Goal: Obtain resource: Download file/media

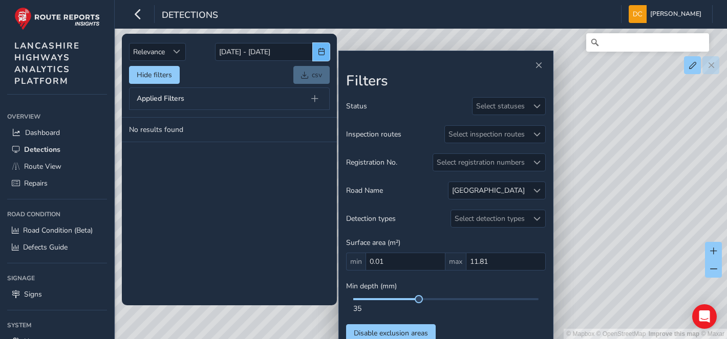
click at [324, 55] on span "button" at bounding box center [321, 51] width 7 height 7
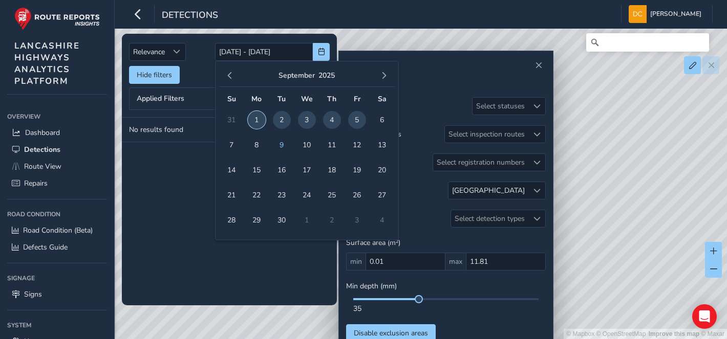
click at [253, 113] on span "1" at bounding box center [257, 120] width 18 height 18
type input "[DATE]"
click at [253, 150] on span "8" at bounding box center [257, 145] width 18 height 18
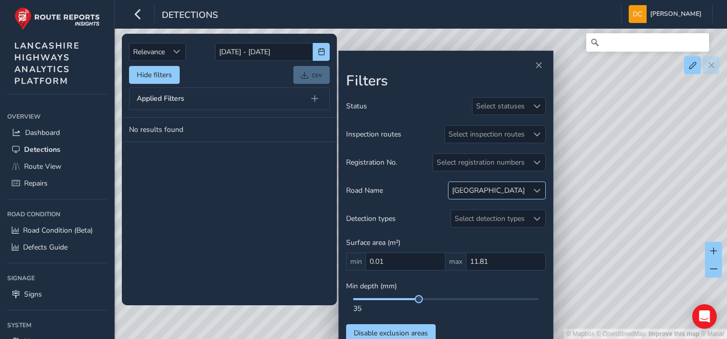
click at [539, 191] on span at bounding box center [536, 190] width 7 height 7
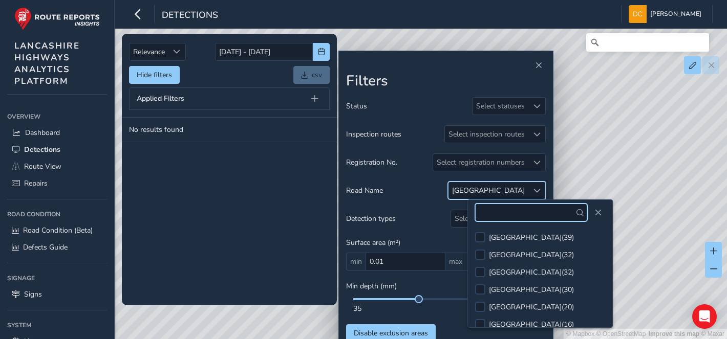
scroll to position [2983, 0]
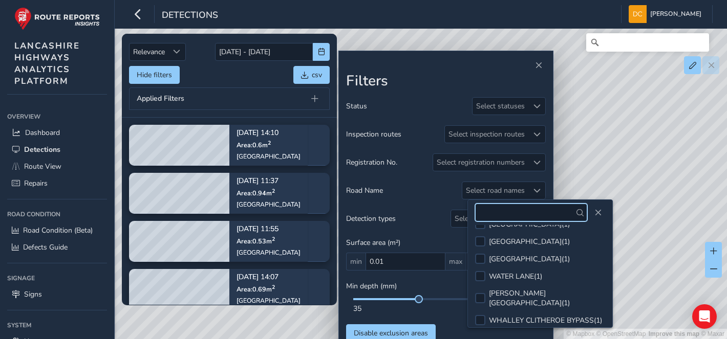
click at [507, 214] on input "text" at bounding box center [531, 213] width 112 height 18
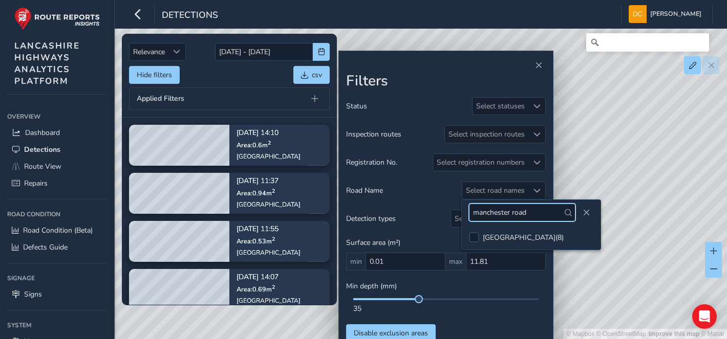
type input "manchester road"
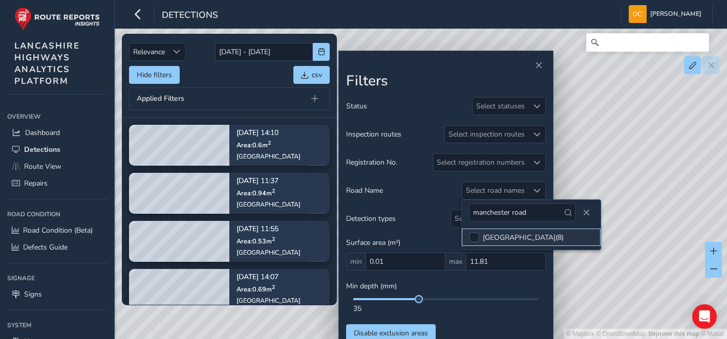
click at [480, 233] on li "MANCHESTER ROAD ( 8 )" at bounding box center [531, 237] width 139 height 17
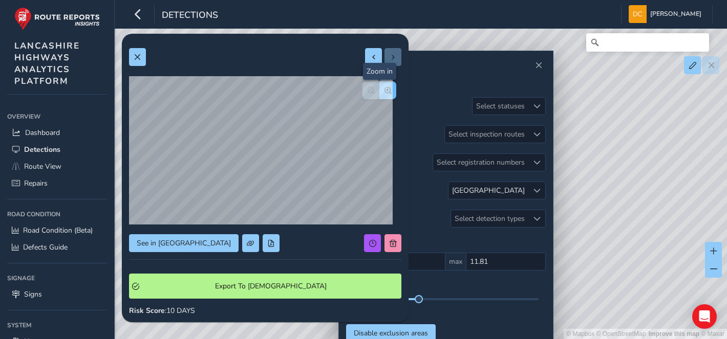
click at [379, 94] on button "button" at bounding box center [387, 90] width 17 height 18
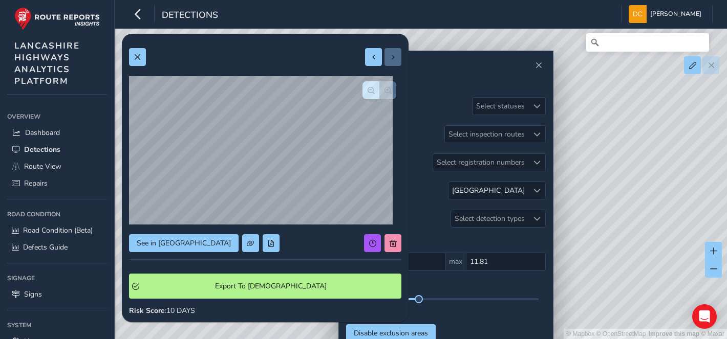
click at [376, 94] on div at bounding box center [379, 90] width 34 height 18
click at [143, 54] on button at bounding box center [137, 57] width 17 height 18
click at [385, 93] on span "button" at bounding box center [388, 90] width 7 height 7
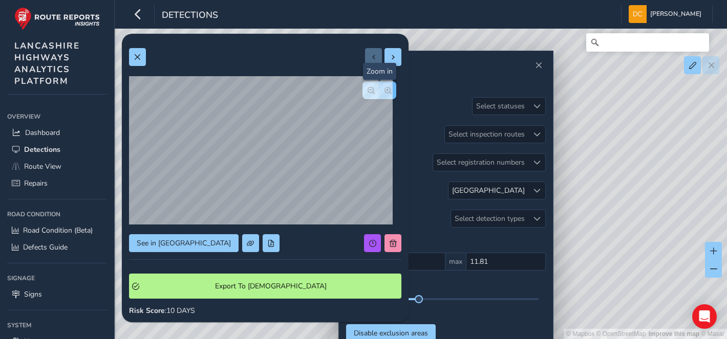
click at [385, 93] on span "button" at bounding box center [388, 90] width 7 height 7
click at [382, 93] on div at bounding box center [379, 90] width 34 height 18
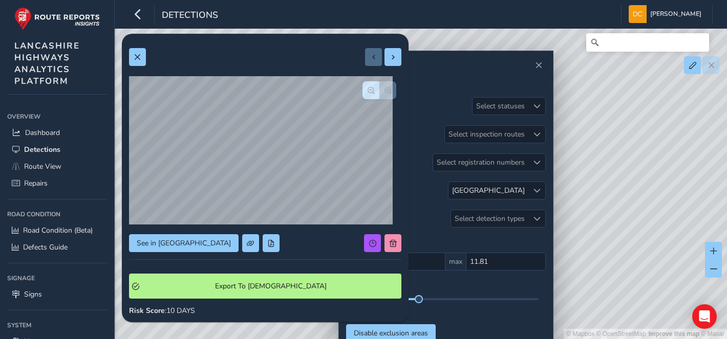
click at [382, 93] on div at bounding box center [379, 90] width 34 height 18
click at [145, 58] on button at bounding box center [137, 57] width 17 height 18
click at [379, 83] on button "button" at bounding box center [387, 90] width 17 height 18
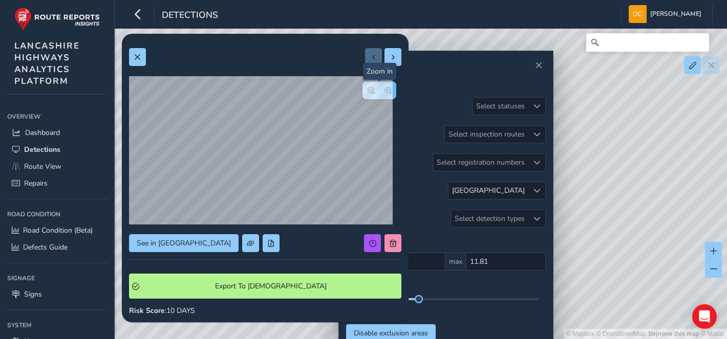
click at [379, 83] on button "button" at bounding box center [387, 90] width 17 height 18
click at [379, 84] on button "button" at bounding box center [387, 90] width 17 height 18
click at [380, 89] on div at bounding box center [379, 90] width 34 height 18
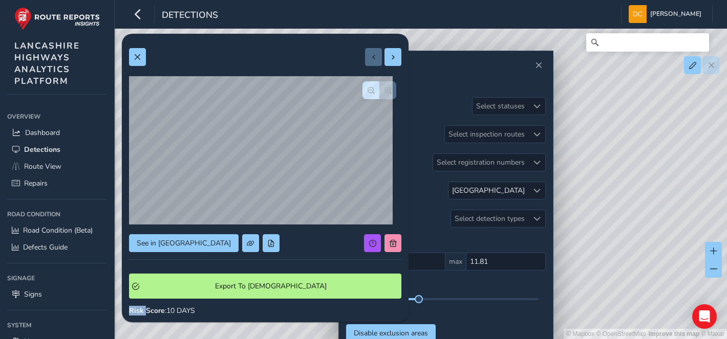
click at [380, 89] on div at bounding box center [379, 90] width 34 height 18
click at [136, 52] on button at bounding box center [137, 57] width 17 height 18
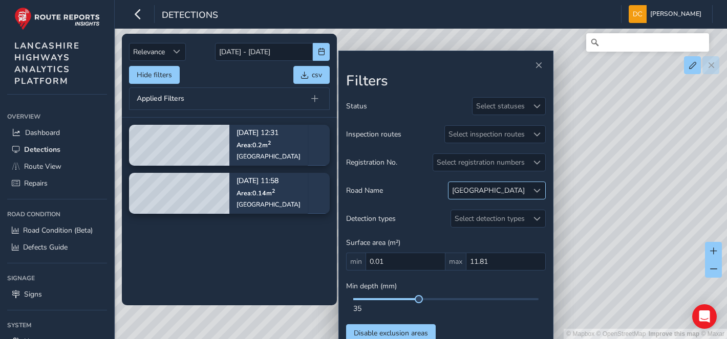
click at [526, 194] on div "[GEOGRAPHIC_DATA]" at bounding box center [489, 190] width 80 height 17
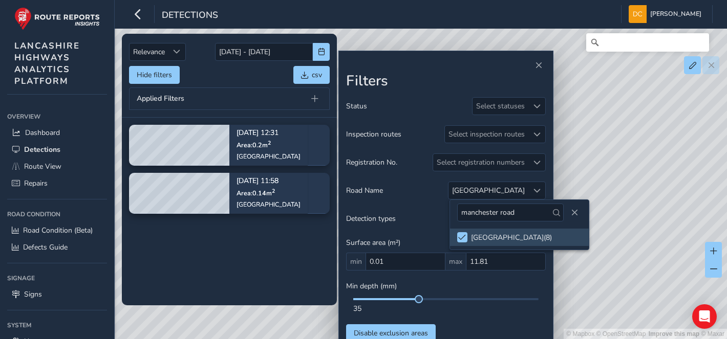
click at [208, 169] on tbody "Sep 08, 12:31 Area: 0.2 m 2 Manchester Road Sep 08, 11:58 Area: 0.14 m 2 Manche…" at bounding box center [229, 211] width 215 height 187
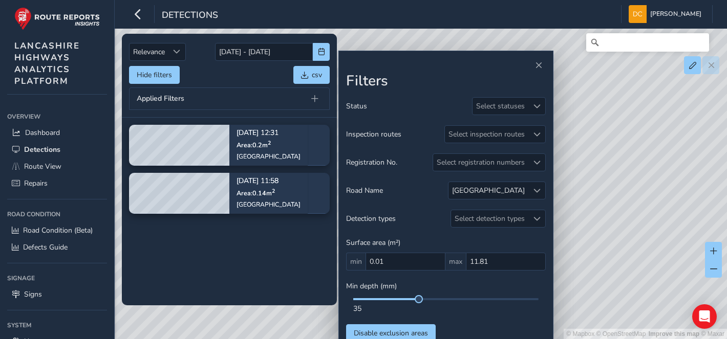
drag, startPoint x: 645, startPoint y: 156, endPoint x: 467, endPoint y: 149, distance: 177.8
click at [645, 156] on div "© Mapbox © OpenStreetMap Improve this map © Maxar" at bounding box center [363, 169] width 727 height 339
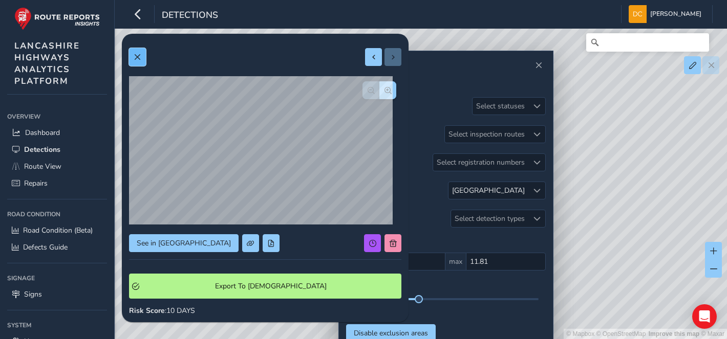
click at [134, 57] on span at bounding box center [137, 57] width 7 height 7
click at [385, 90] on span "button" at bounding box center [388, 90] width 7 height 7
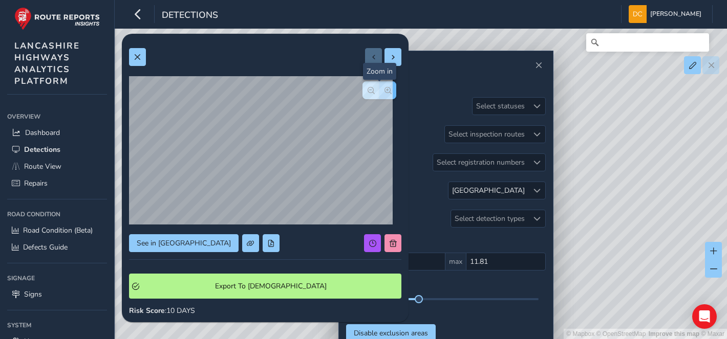
click at [385, 90] on span "button" at bounding box center [388, 90] width 7 height 7
click at [379, 90] on div at bounding box center [379, 90] width 34 height 18
click at [379, 93] on div at bounding box center [379, 90] width 34 height 18
click at [133, 55] on button at bounding box center [137, 57] width 17 height 18
click at [140, 64] on button at bounding box center [137, 57] width 17 height 18
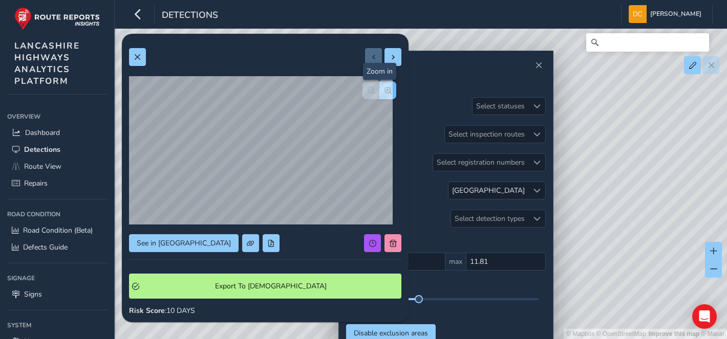
click at [385, 90] on span "button" at bounding box center [388, 90] width 7 height 7
click at [385, 91] on span "button" at bounding box center [388, 90] width 7 height 7
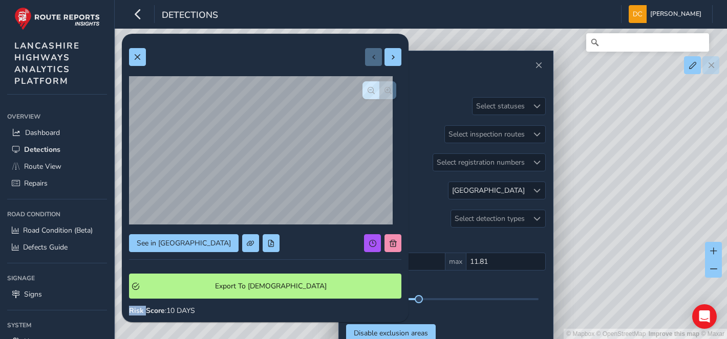
click at [381, 91] on div at bounding box center [379, 90] width 34 height 18
click at [138, 59] on span at bounding box center [137, 57] width 7 height 7
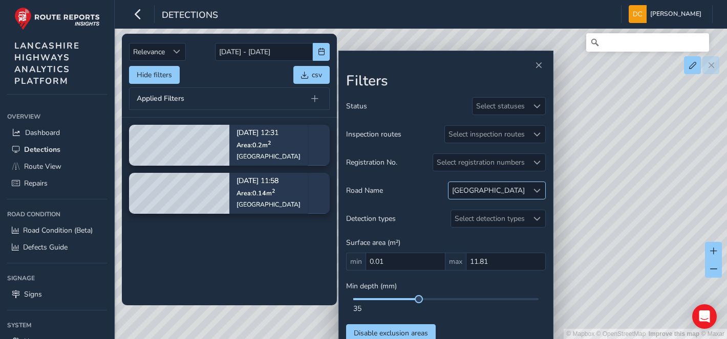
click at [531, 192] on div at bounding box center [536, 190] width 17 height 17
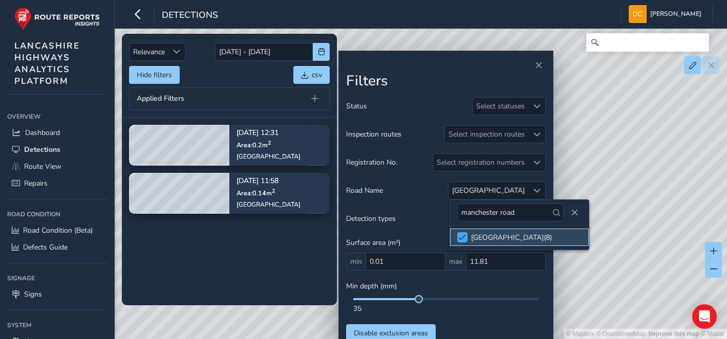
click at [464, 236] on span at bounding box center [462, 237] width 8 height 7
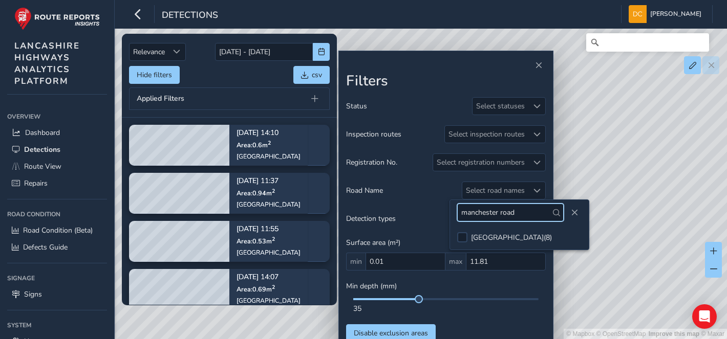
click at [520, 212] on input "manchester road" at bounding box center [510, 213] width 106 height 18
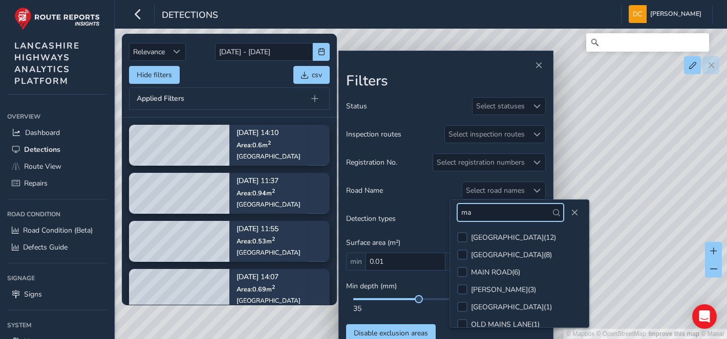
type input "m"
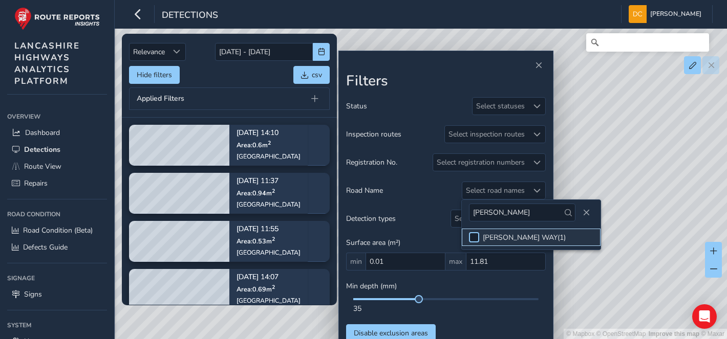
click at [474, 239] on div at bounding box center [474, 237] width 10 height 10
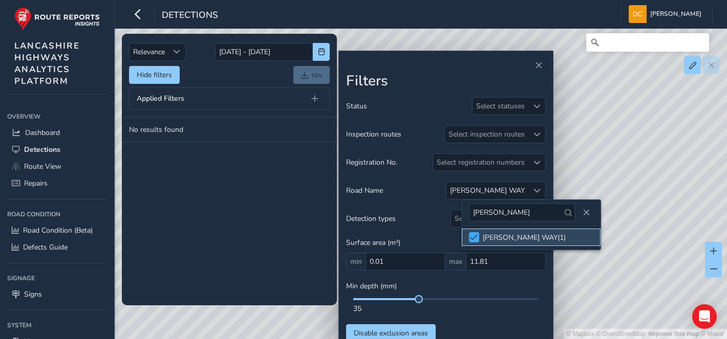
click at [474, 234] on span at bounding box center [474, 237] width 8 height 7
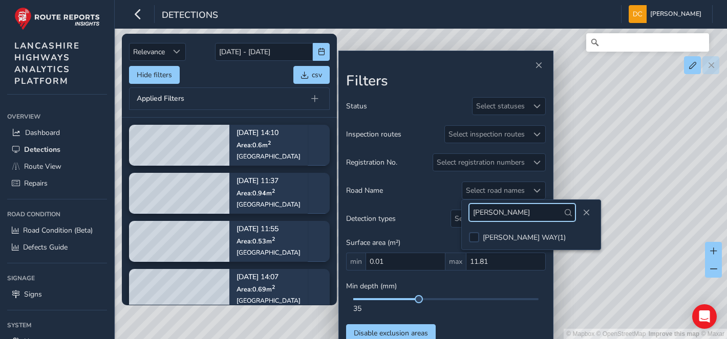
click at [507, 214] on input "churchill" at bounding box center [522, 213] width 106 height 18
type input "c"
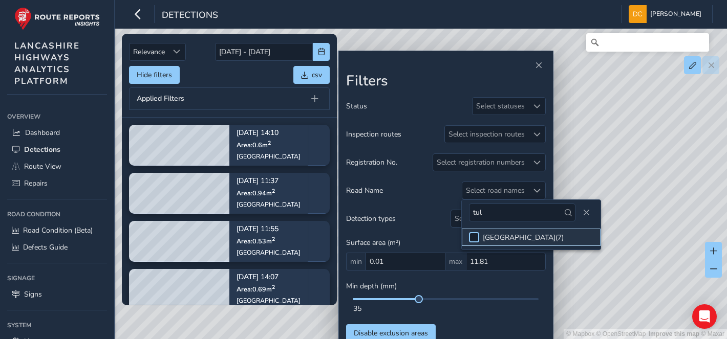
click at [472, 234] on div at bounding box center [474, 237] width 10 height 10
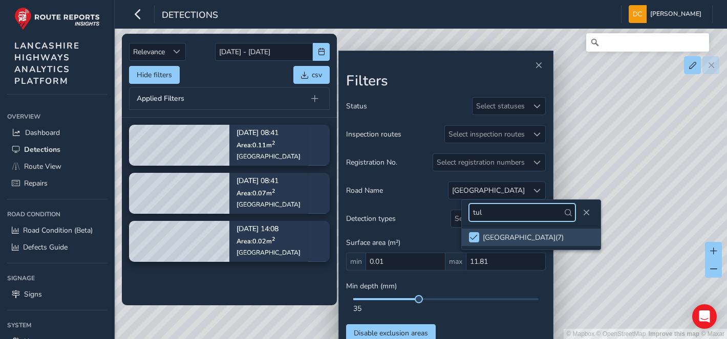
click at [513, 213] on input "tul" at bounding box center [522, 213] width 106 height 18
type input "t"
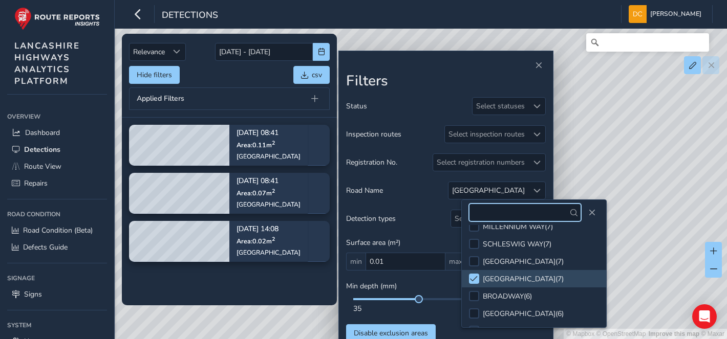
scroll to position [455, 0]
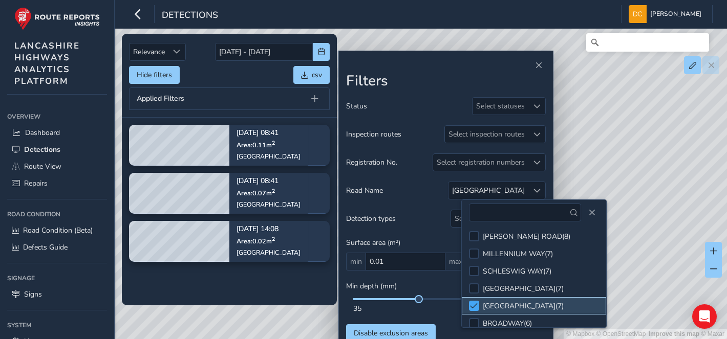
click at [478, 301] on div at bounding box center [474, 306] width 10 height 10
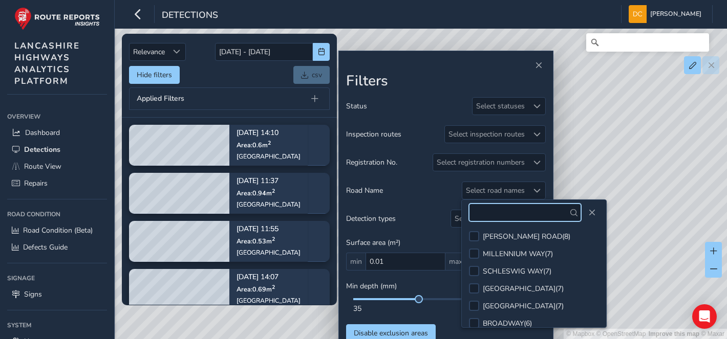
click at [492, 212] on input "text" at bounding box center [525, 213] width 112 height 18
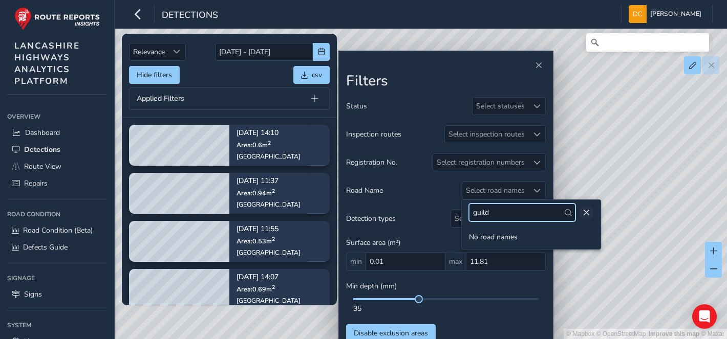
type input "guild"
click at [584, 211] on span "Close" at bounding box center [586, 212] width 7 height 7
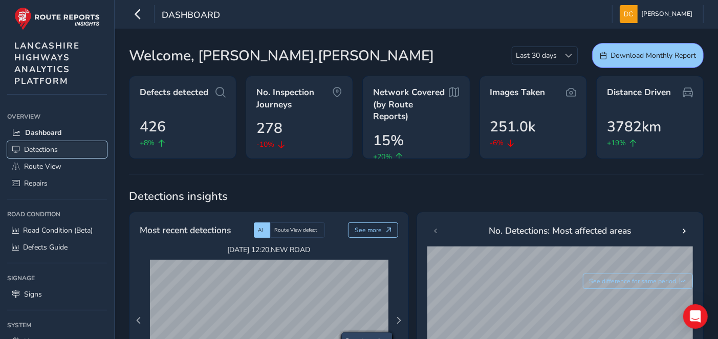
click at [33, 151] on span "Detections" at bounding box center [41, 150] width 34 height 10
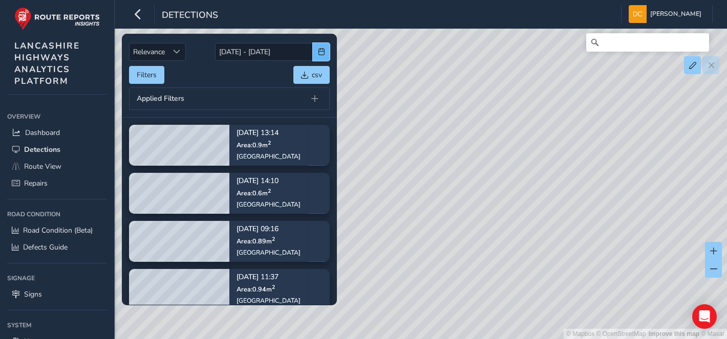
click at [315, 54] on button "button" at bounding box center [321, 52] width 17 height 18
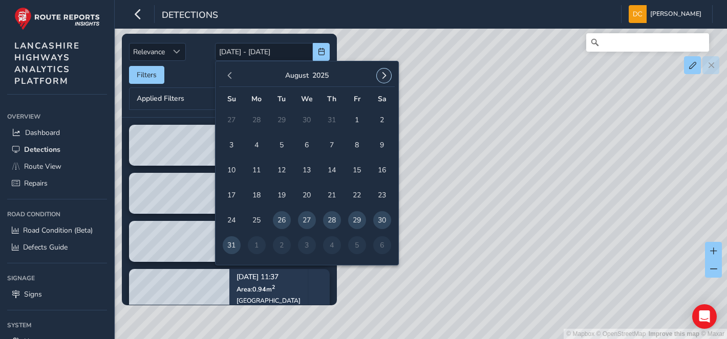
click at [382, 78] on span "button" at bounding box center [383, 75] width 7 height 7
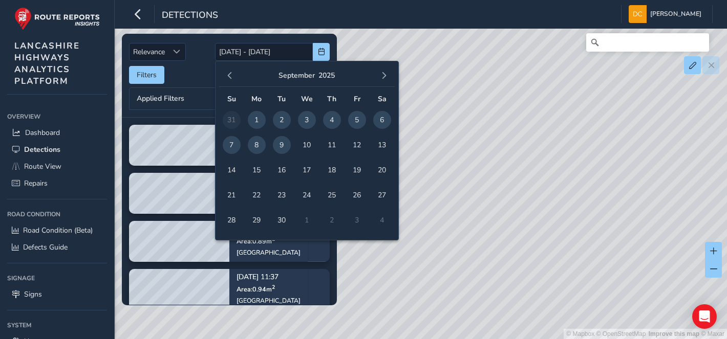
click at [259, 123] on span "1" at bounding box center [257, 120] width 18 height 18
type input "[DATE]"
click at [259, 140] on span "8" at bounding box center [257, 145] width 18 height 18
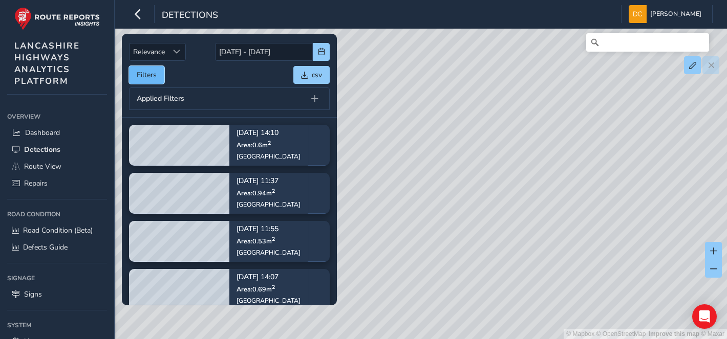
click at [158, 75] on button "Filters" at bounding box center [146, 75] width 35 height 18
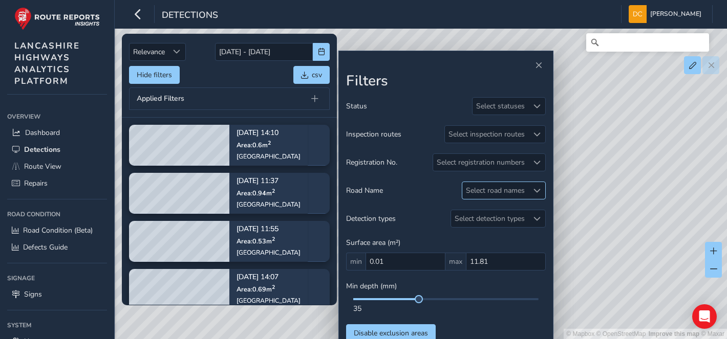
click at [497, 193] on div "Select road names" at bounding box center [495, 190] width 66 height 17
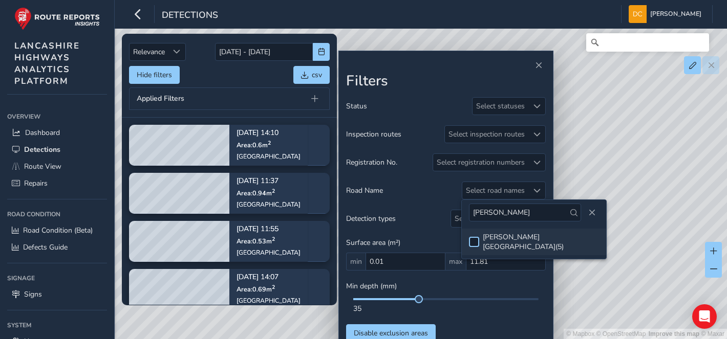
type input "[PERSON_NAME]"
click at [474, 239] on div at bounding box center [474, 242] width 10 height 10
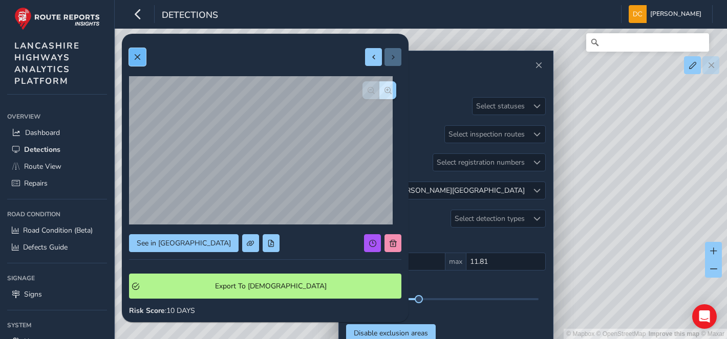
click at [135, 58] on span at bounding box center [137, 57] width 7 height 7
click at [385, 91] on span "button" at bounding box center [388, 90] width 7 height 7
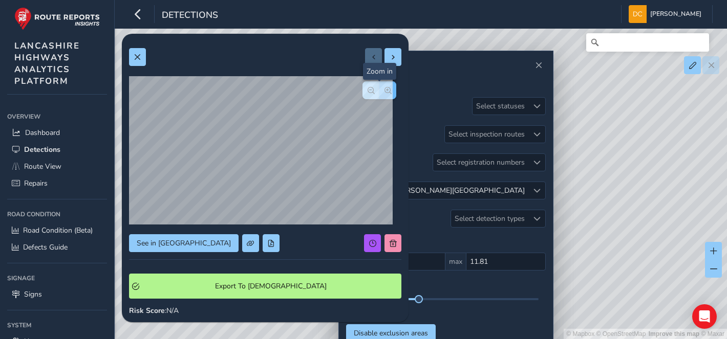
click at [385, 91] on span "button" at bounding box center [388, 90] width 7 height 7
click at [376, 91] on div at bounding box center [379, 90] width 34 height 18
click at [141, 56] on button at bounding box center [137, 57] width 17 height 18
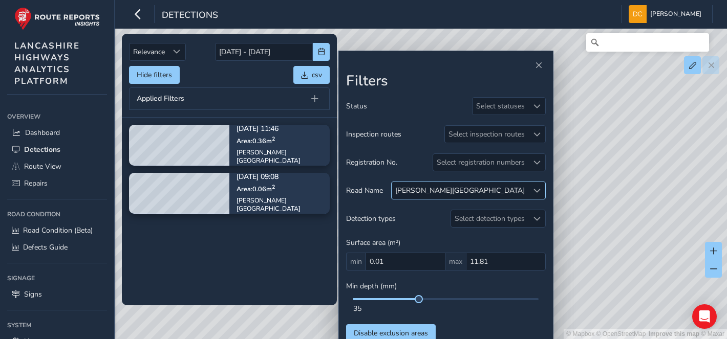
click at [535, 187] on span at bounding box center [536, 190] width 7 height 7
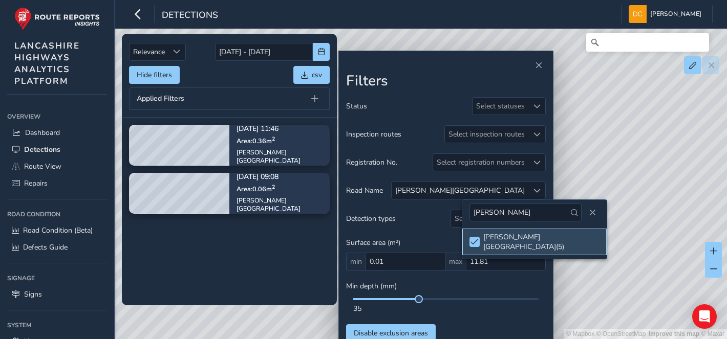
click at [479, 237] on div at bounding box center [474, 242] width 10 height 10
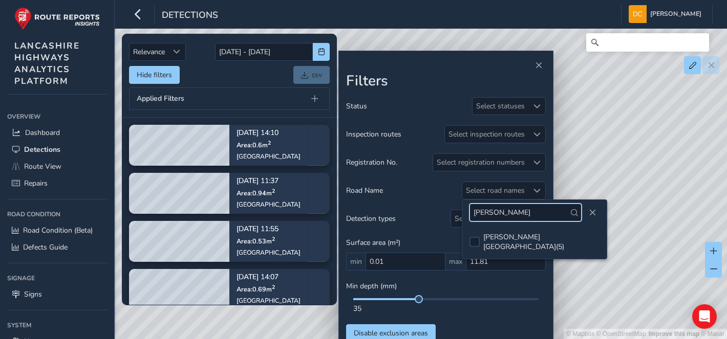
click at [506, 216] on input "[PERSON_NAME]" at bounding box center [525, 213] width 112 height 18
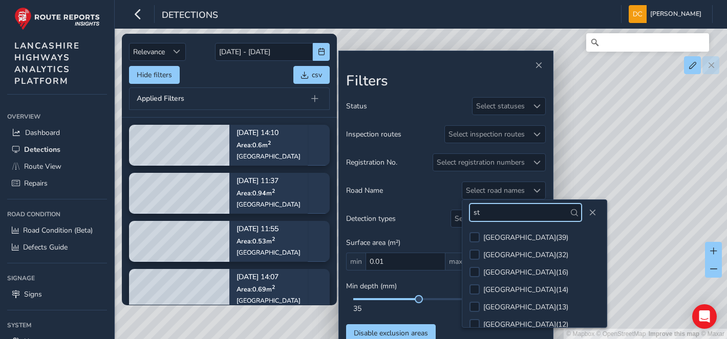
type input "s"
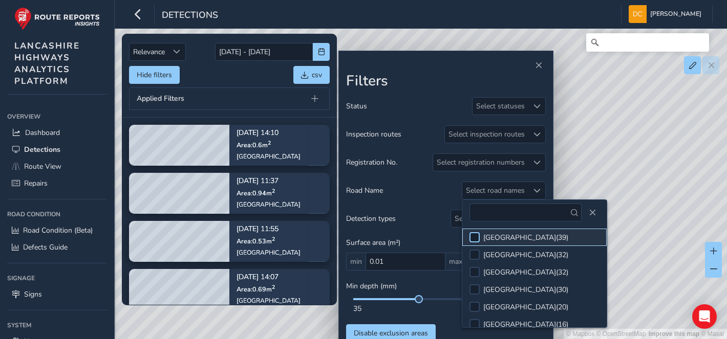
click at [475, 238] on div at bounding box center [474, 237] width 10 height 10
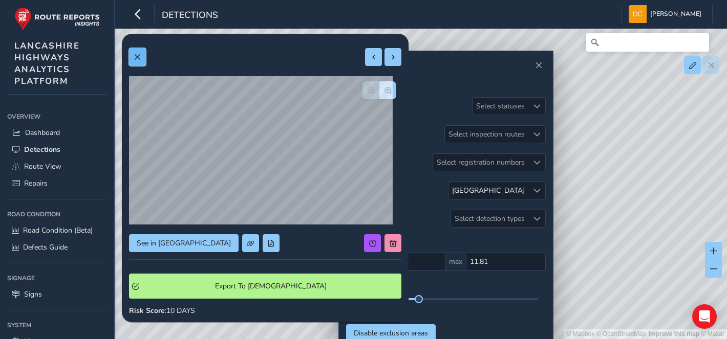
click at [136, 61] on button at bounding box center [137, 57] width 17 height 18
click at [385, 91] on span "button" at bounding box center [388, 90] width 7 height 7
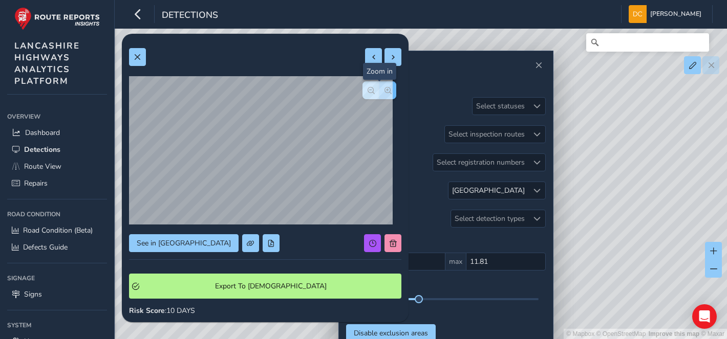
click at [385, 91] on span "button" at bounding box center [388, 90] width 7 height 7
click at [368, 87] on span "button" at bounding box center [371, 90] width 7 height 7
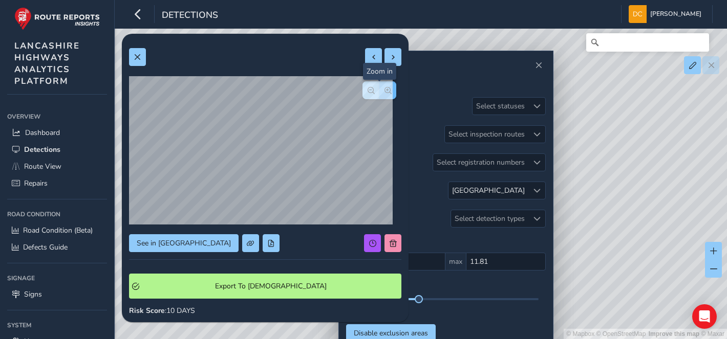
click at [385, 88] on span "button" at bounding box center [388, 90] width 7 height 7
click at [381, 88] on div at bounding box center [379, 90] width 34 height 18
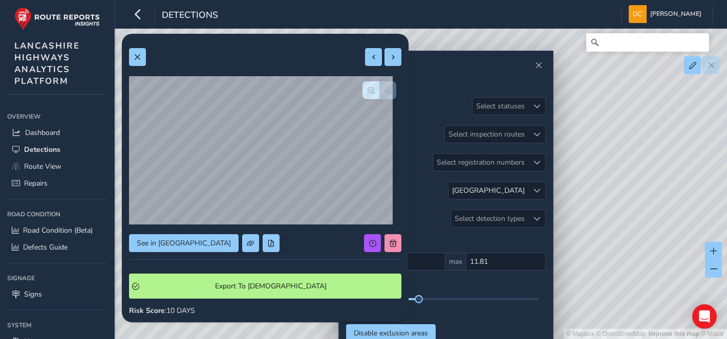
click at [381, 88] on div at bounding box center [379, 90] width 34 height 18
drag, startPoint x: 381, startPoint y: 88, endPoint x: 365, endPoint y: 92, distance: 17.4
click at [368, 92] on span "button" at bounding box center [371, 90] width 7 height 7
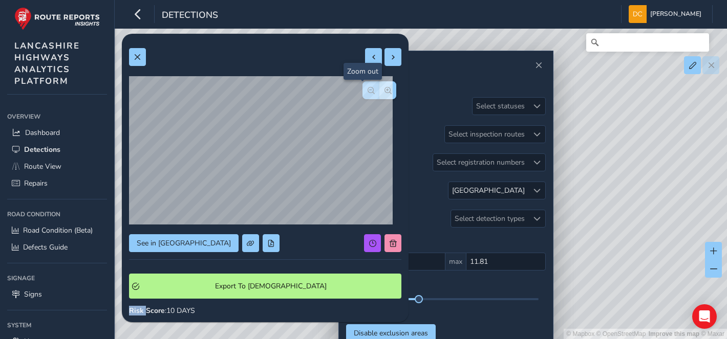
click at [368, 92] on span "button" at bounding box center [371, 90] width 7 height 7
click at [139, 57] on span at bounding box center [137, 57] width 7 height 7
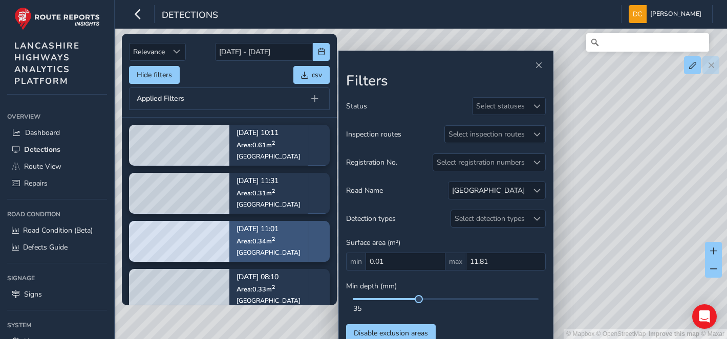
click at [287, 241] on div "[DATE] 11:01 Area: 0.34 m [STREET_ADDRESS]" at bounding box center [268, 241] width 78 height 59
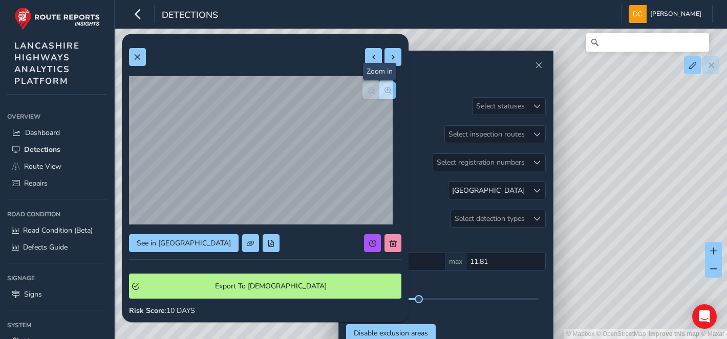
click at [385, 91] on span "button" at bounding box center [388, 90] width 7 height 7
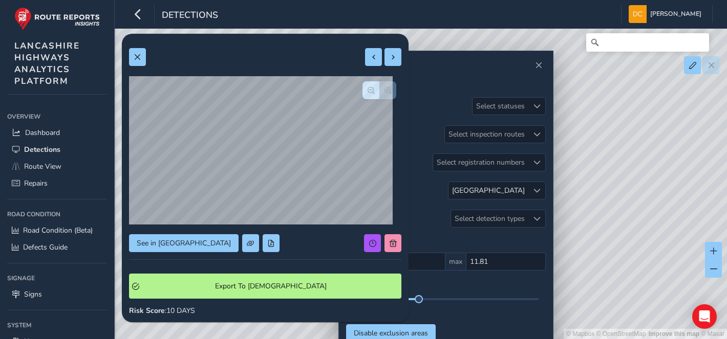
click at [380, 91] on div at bounding box center [379, 90] width 34 height 18
click at [369, 91] on button "button" at bounding box center [370, 90] width 17 height 18
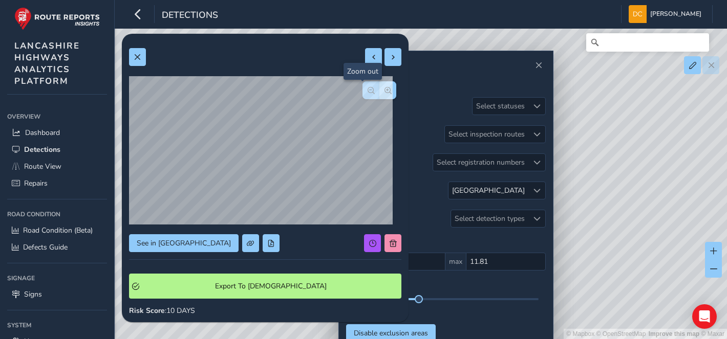
click at [369, 91] on button "button" at bounding box center [370, 90] width 17 height 18
click at [369, 91] on div at bounding box center [379, 90] width 34 height 18
click at [263, 247] on button at bounding box center [271, 243] width 17 height 18
click at [362, 88] on div at bounding box center [379, 90] width 34 height 18
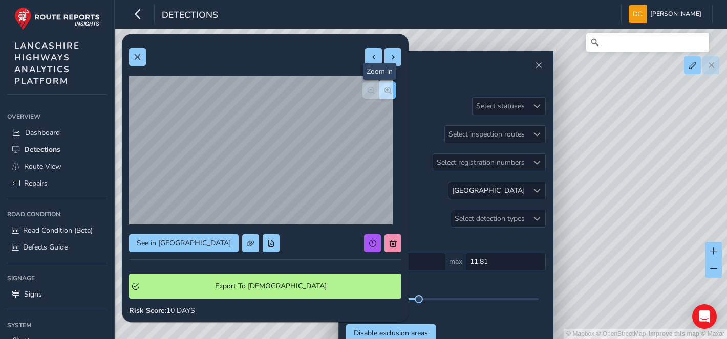
click at [385, 88] on span "button" at bounding box center [388, 90] width 7 height 7
click at [362, 88] on button "button" at bounding box center [370, 90] width 17 height 18
click at [362, 88] on div at bounding box center [379, 90] width 34 height 18
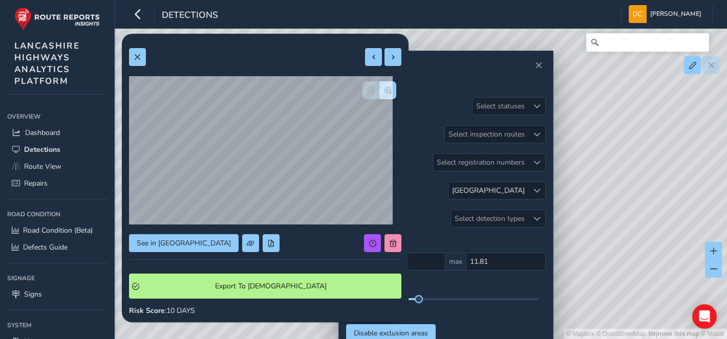
click at [362, 88] on div at bounding box center [379, 90] width 34 height 18
click at [385, 94] on span "button" at bounding box center [388, 90] width 7 height 7
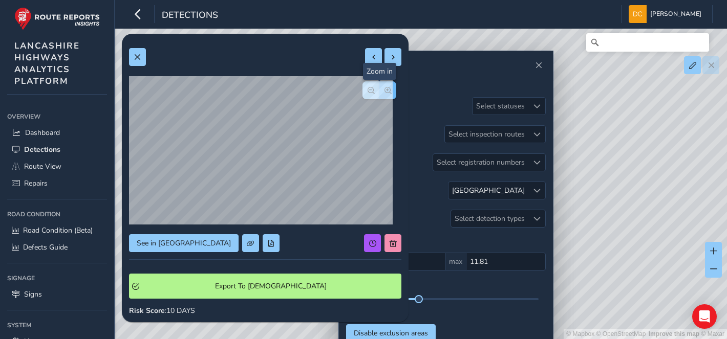
click at [385, 94] on span "button" at bounding box center [388, 90] width 7 height 7
click at [376, 94] on div at bounding box center [379, 90] width 34 height 18
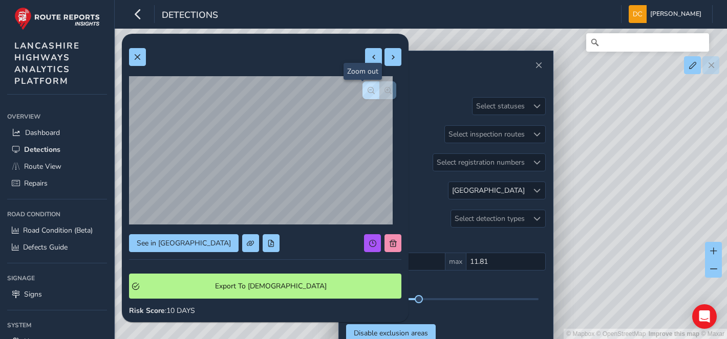
click at [368, 91] on span "button" at bounding box center [371, 90] width 7 height 7
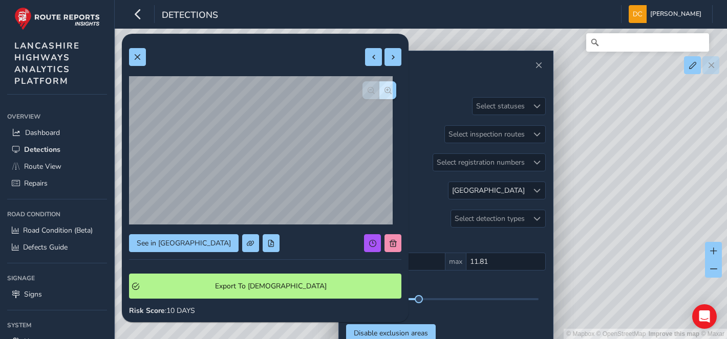
click at [362, 91] on div at bounding box center [379, 90] width 34 height 18
click at [385, 88] on button "button" at bounding box center [387, 90] width 17 height 18
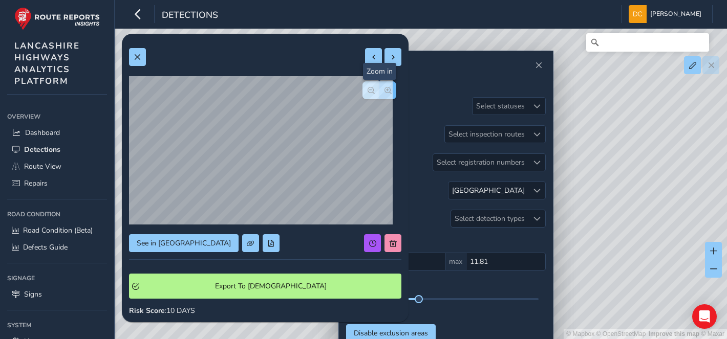
click at [385, 88] on button "button" at bounding box center [387, 90] width 17 height 18
click at [138, 59] on span at bounding box center [137, 57] width 7 height 7
click at [136, 59] on span at bounding box center [137, 57] width 7 height 7
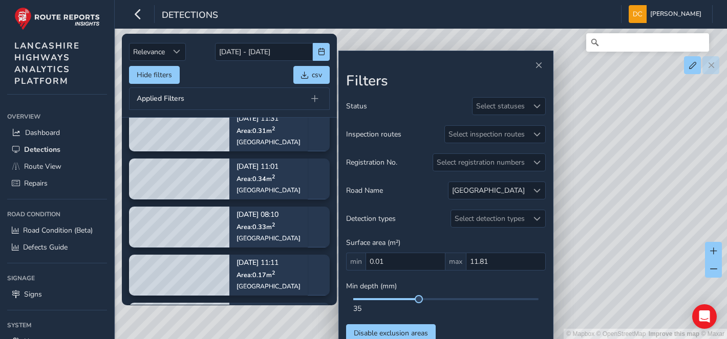
scroll to position [91, 0]
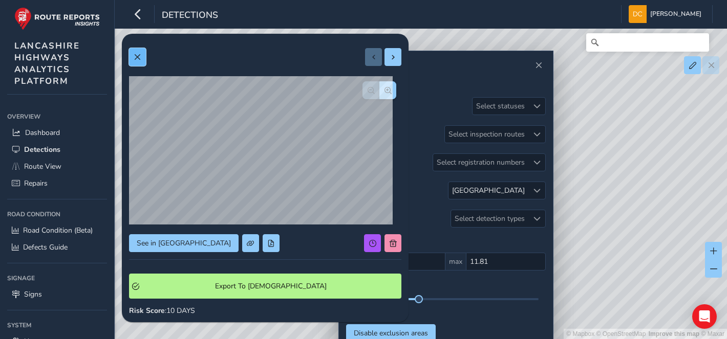
click at [139, 54] on span at bounding box center [137, 57] width 7 height 7
click at [385, 90] on span "button" at bounding box center [388, 90] width 7 height 7
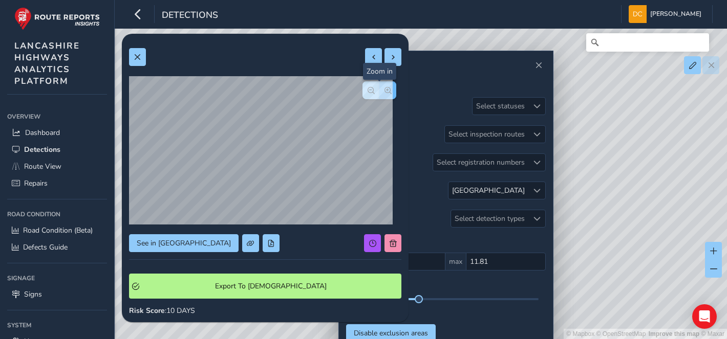
click at [385, 90] on span "button" at bounding box center [388, 90] width 7 height 7
click at [376, 90] on div at bounding box center [379, 90] width 34 height 18
click at [368, 89] on span "button" at bounding box center [371, 90] width 7 height 7
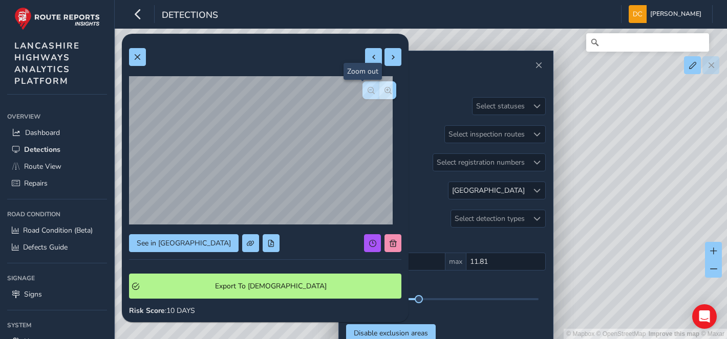
click at [368, 89] on span "button" at bounding box center [371, 90] width 7 height 7
click at [362, 89] on div at bounding box center [379, 90] width 34 height 18
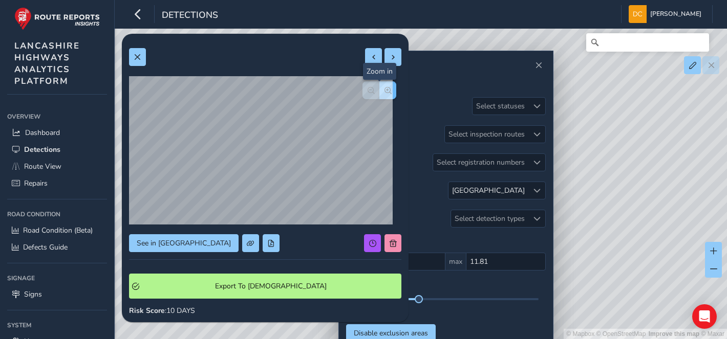
click at [385, 94] on span "button" at bounding box center [388, 90] width 7 height 7
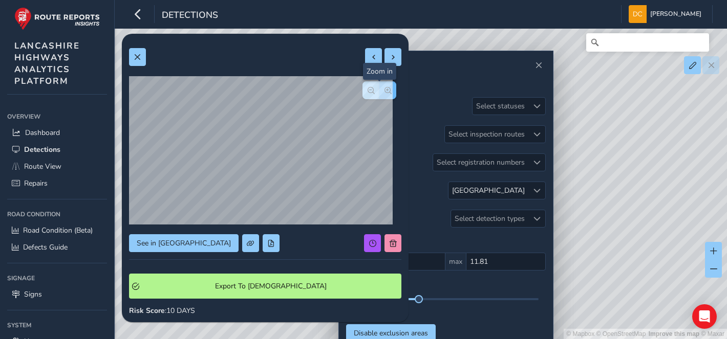
click at [377, 94] on div at bounding box center [379, 90] width 34 height 18
click at [140, 57] on span at bounding box center [137, 57] width 7 height 7
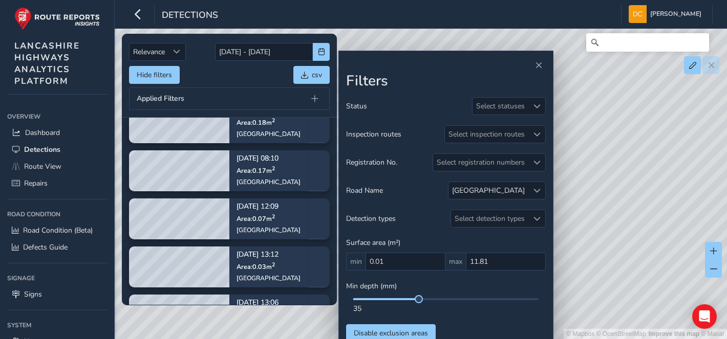
scroll to position [432, 0]
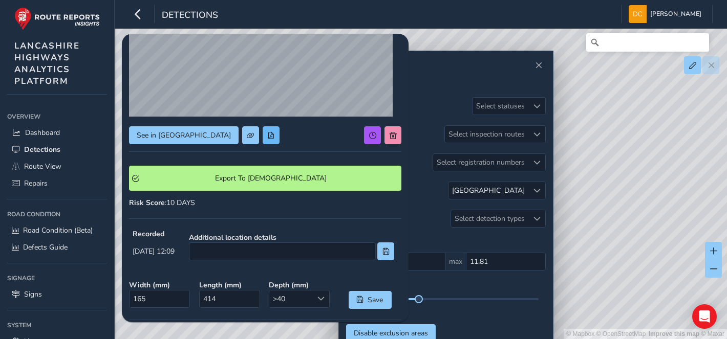
scroll to position [30, 0]
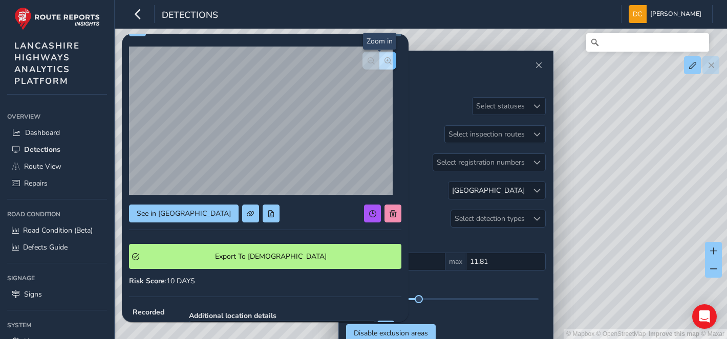
click at [385, 58] on span "button" at bounding box center [388, 60] width 7 height 7
click at [385, 59] on span "button" at bounding box center [388, 60] width 7 height 7
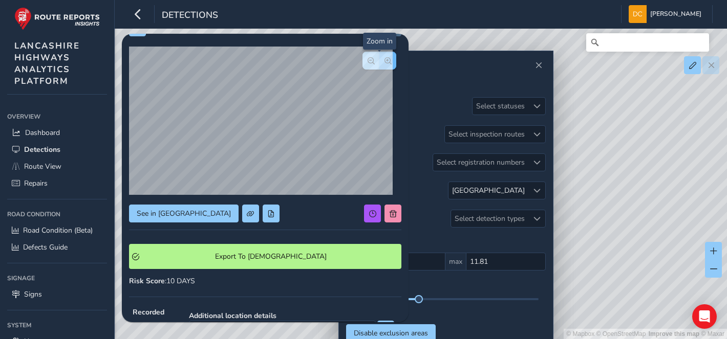
click at [377, 59] on div at bounding box center [379, 61] width 34 height 18
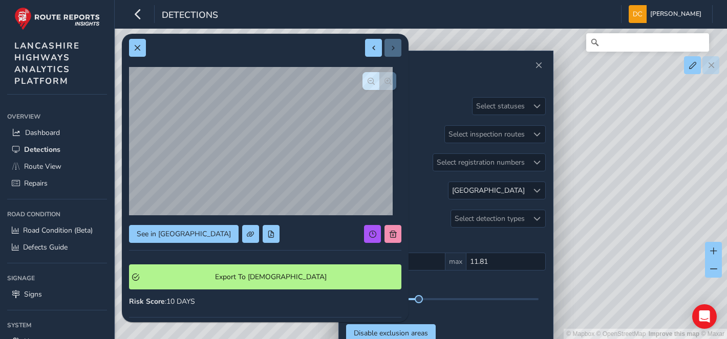
scroll to position [0, 0]
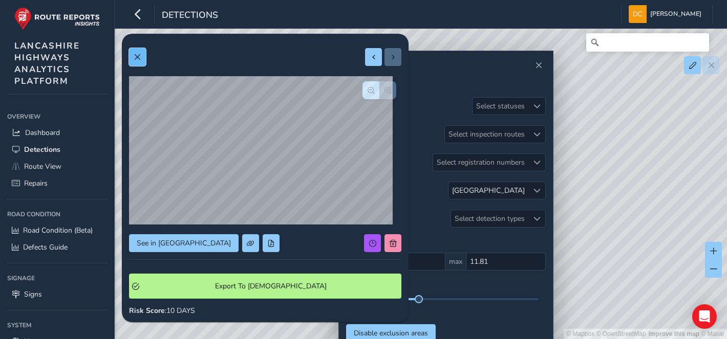
click at [137, 59] on span at bounding box center [137, 57] width 7 height 7
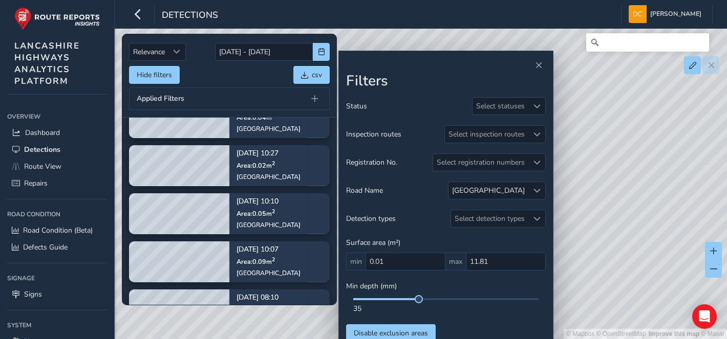
scroll to position [637, 0]
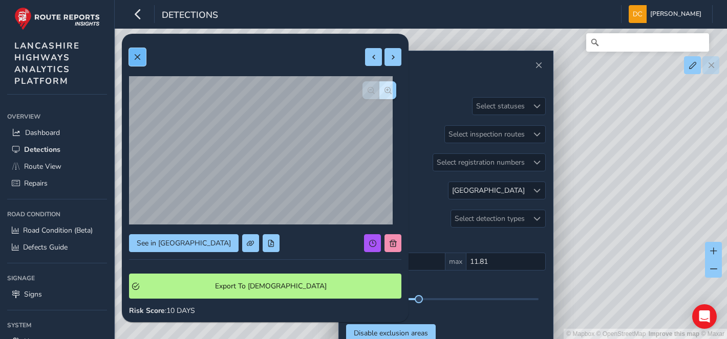
click at [132, 54] on button at bounding box center [137, 57] width 17 height 18
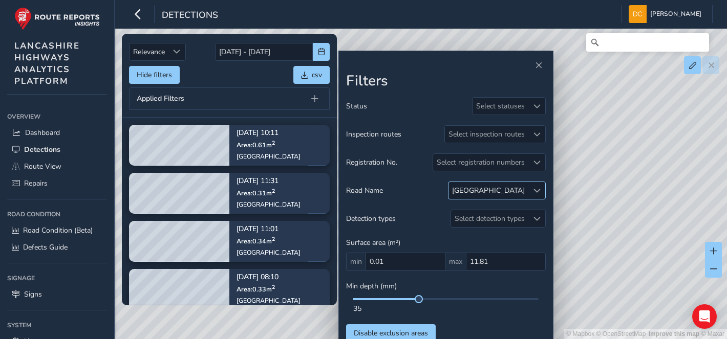
click at [534, 188] on span at bounding box center [536, 190] width 7 height 7
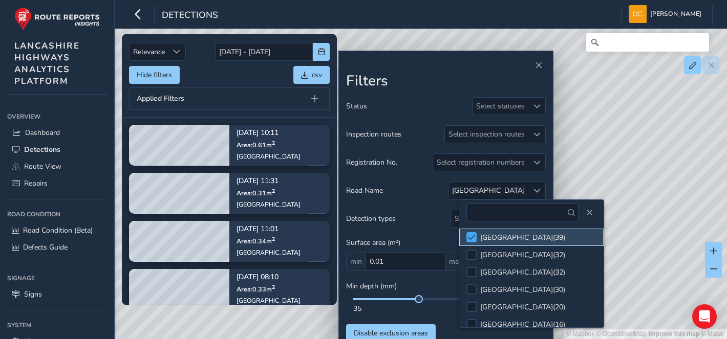
click at [466, 238] on div at bounding box center [471, 237] width 10 height 10
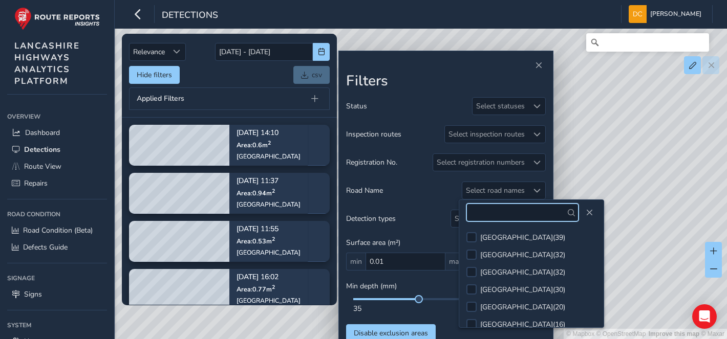
click at [494, 218] on input "text" at bounding box center [522, 213] width 112 height 18
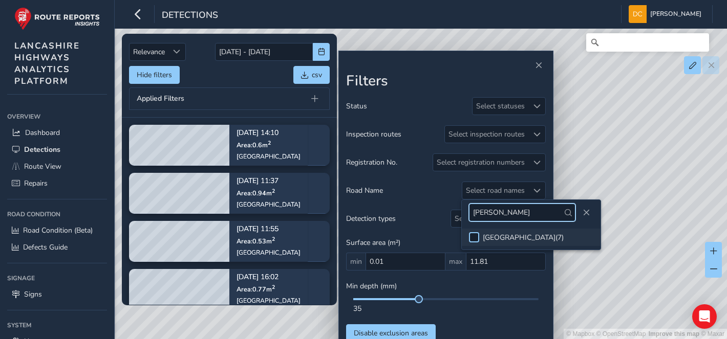
type input "[PERSON_NAME]"
click at [469, 237] on div at bounding box center [474, 237] width 10 height 10
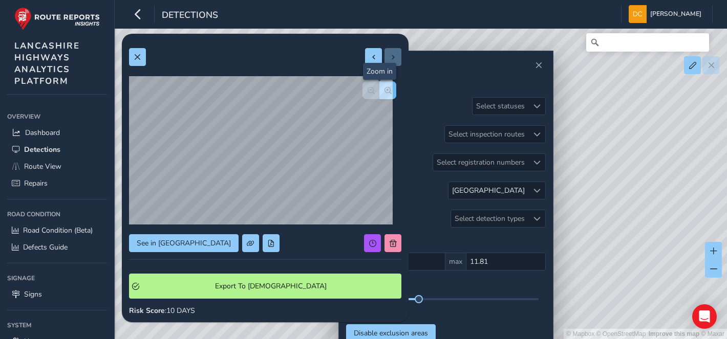
click at [385, 89] on span "button" at bounding box center [388, 90] width 7 height 7
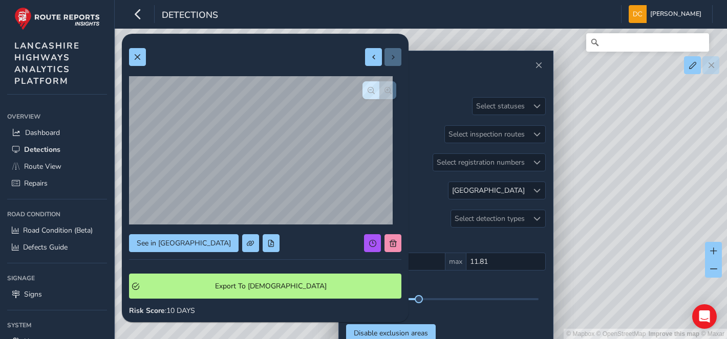
click at [379, 89] on div at bounding box center [379, 90] width 34 height 18
click at [139, 55] on span at bounding box center [137, 57] width 7 height 7
click at [385, 86] on button "button" at bounding box center [387, 90] width 17 height 18
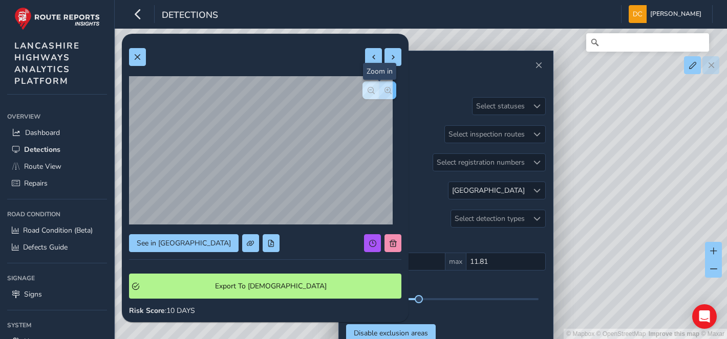
click at [385, 86] on button "button" at bounding box center [387, 90] width 17 height 18
click at [385, 86] on div at bounding box center [379, 90] width 34 height 18
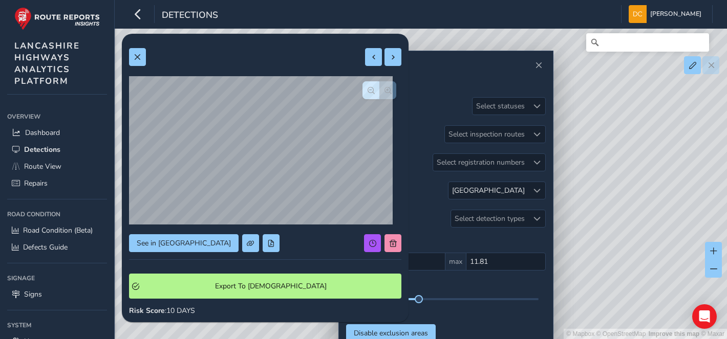
click at [385, 86] on div at bounding box center [379, 90] width 34 height 18
click at [137, 58] on span at bounding box center [137, 57] width 7 height 7
click at [144, 52] on button at bounding box center [137, 57] width 17 height 18
click at [385, 90] on button "button" at bounding box center [387, 90] width 17 height 18
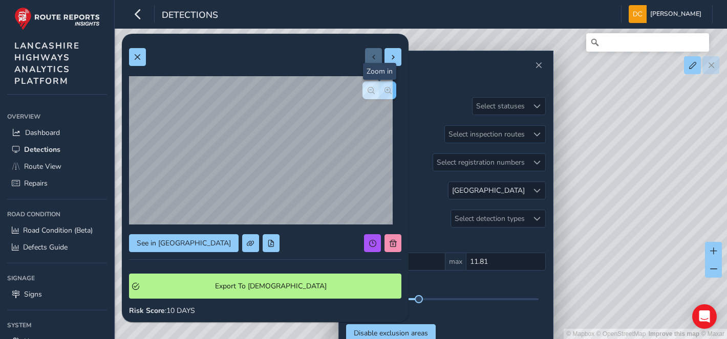
click at [385, 90] on button "button" at bounding box center [387, 90] width 17 height 18
click at [385, 90] on div at bounding box center [379, 90] width 34 height 18
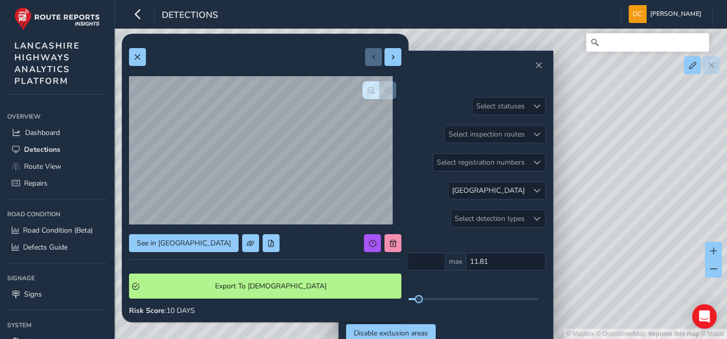
click at [385, 90] on div at bounding box center [379, 90] width 34 height 18
click at [140, 56] on span at bounding box center [137, 57] width 7 height 7
click at [385, 89] on button "button" at bounding box center [387, 90] width 17 height 18
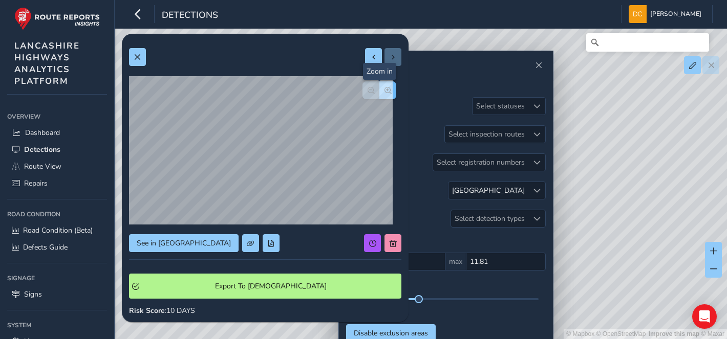
click at [385, 89] on button "button" at bounding box center [387, 90] width 17 height 18
click at [135, 52] on button at bounding box center [137, 57] width 17 height 18
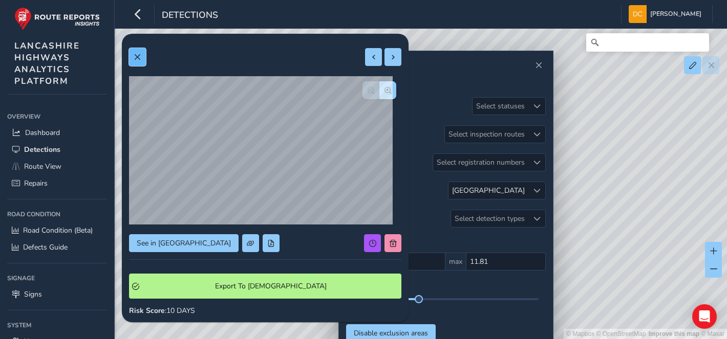
click at [136, 57] on span at bounding box center [137, 57] width 7 height 7
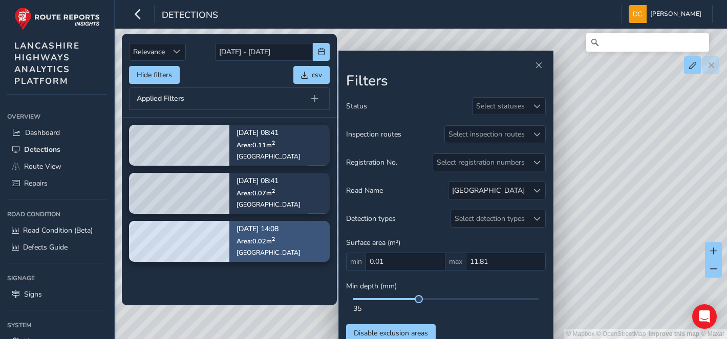
click at [265, 243] on span "Area: 0.02 m 2" at bounding box center [256, 241] width 38 height 9
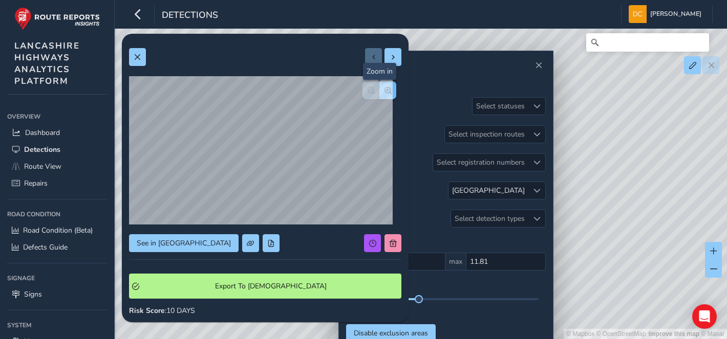
click at [385, 94] on span "button" at bounding box center [388, 90] width 7 height 7
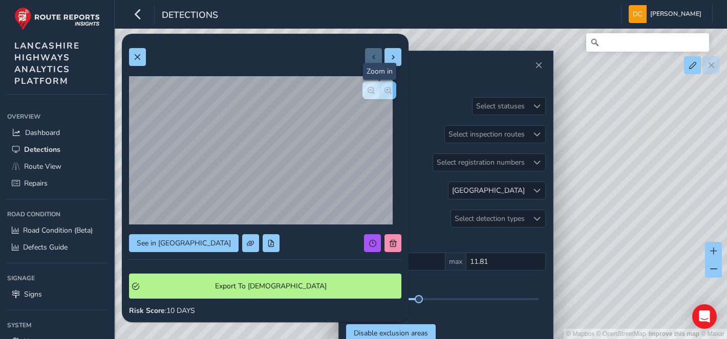
click at [377, 94] on div at bounding box center [379, 90] width 34 height 18
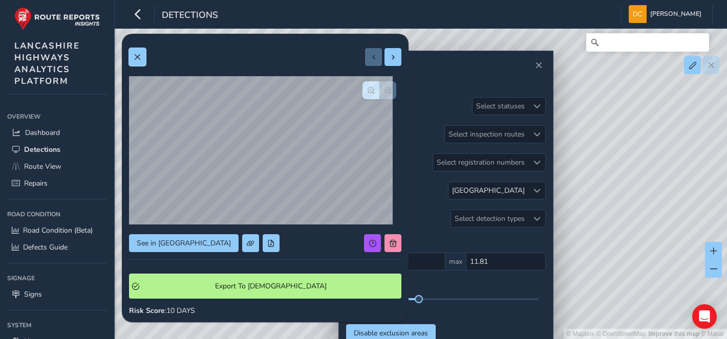
drag, startPoint x: 137, startPoint y: 52, endPoint x: 217, endPoint y: 52, distance: 79.9
click at [137, 52] on button at bounding box center [137, 57] width 17 height 18
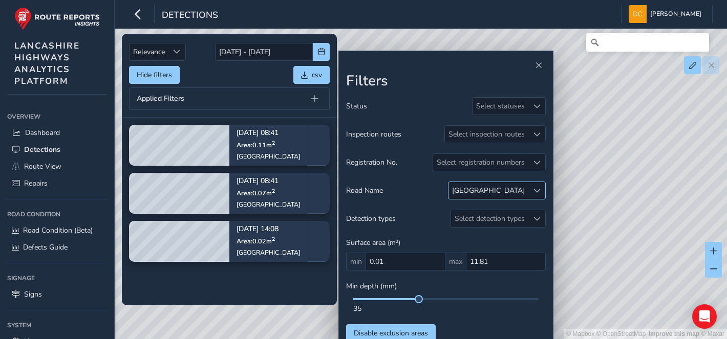
drag, startPoint x: 532, startPoint y: 189, endPoint x: 519, endPoint y: 195, distance: 14.3
click at [532, 189] on div at bounding box center [536, 190] width 17 height 17
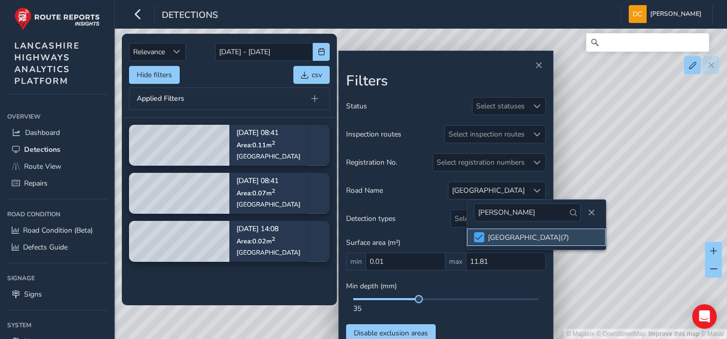
click at [479, 239] on span at bounding box center [479, 237] width 8 height 7
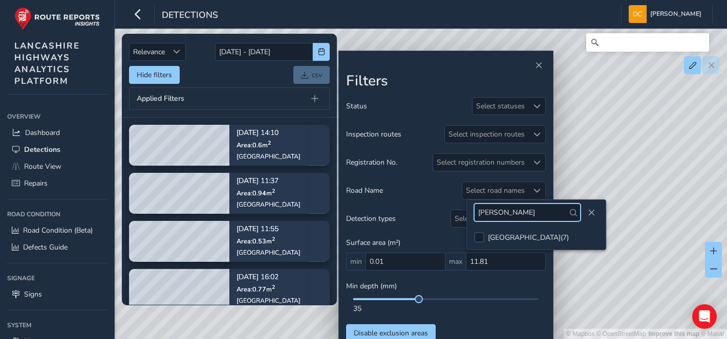
click at [494, 212] on input "[PERSON_NAME]" at bounding box center [527, 213] width 106 height 18
type input "T"
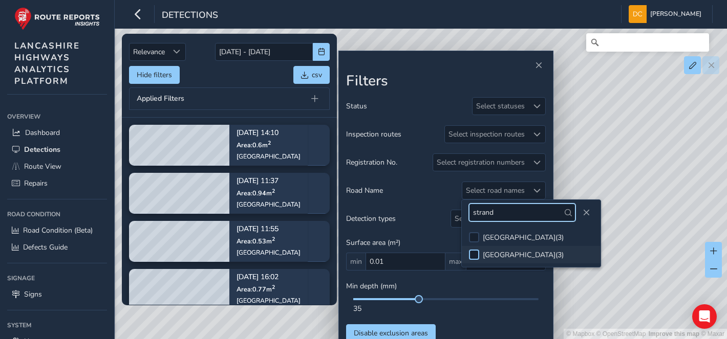
type input "strand"
click at [475, 253] on div at bounding box center [474, 255] width 10 height 10
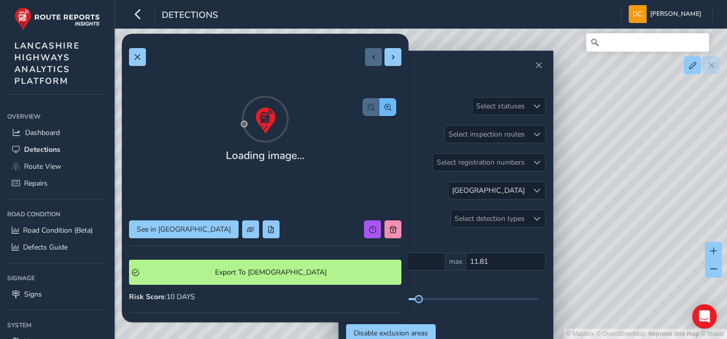
click at [385, 104] on span "button" at bounding box center [388, 107] width 7 height 7
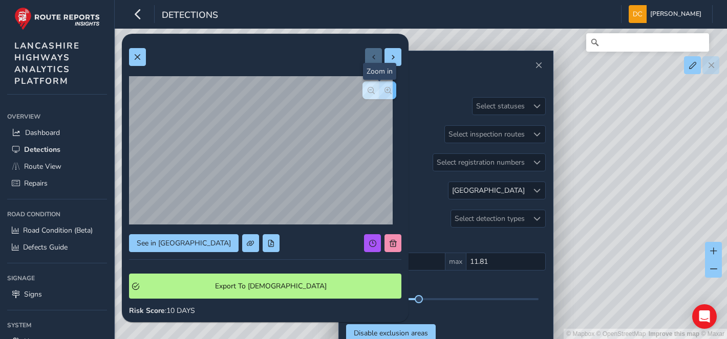
click at [385, 89] on span "button" at bounding box center [388, 90] width 7 height 7
click at [379, 89] on div at bounding box center [379, 90] width 34 height 18
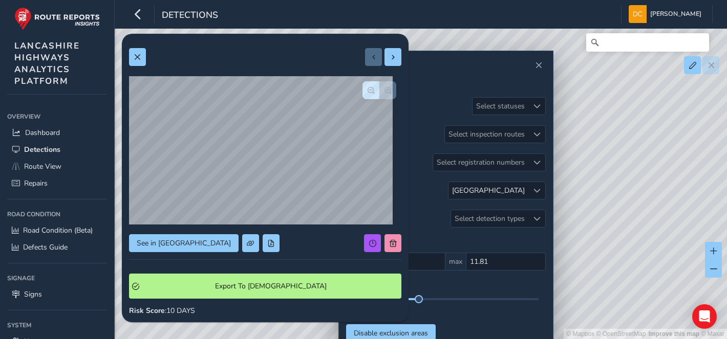
click at [379, 89] on div at bounding box center [379, 90] width 34 height 18
click at [131, 59] on button at bounding box center [137, 57] width 17 height 18
click at [385, 89] on span "button" at bounding box center [388, 90] width 7 height 7
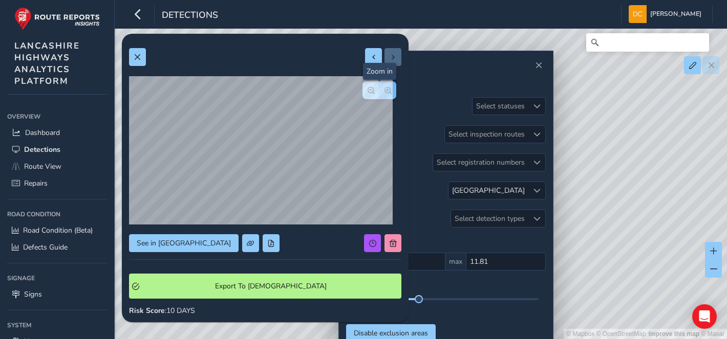
click at [385, 89] on span "button" at bounding box center [388, 90] width 7 height 7
click at [379, 89] on div at bounding box center [379, 90] width 34 height 18
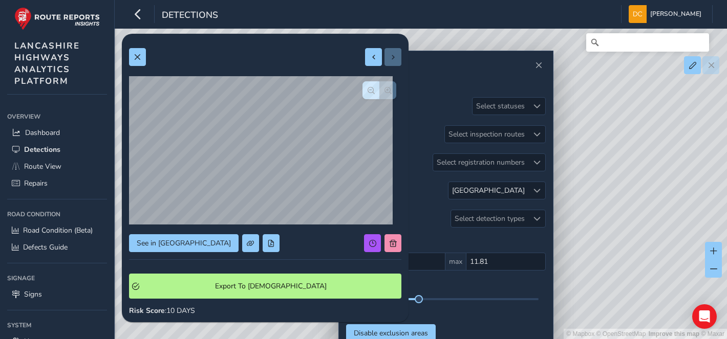
click at [379, 89] on div at bounding box center [379, 90] width 34 height 18
click at [137, 56] on span at bounding box center [137, 57] width 7 height 7
click at [267, 246] on span at bounding box center [270, 243] width 7 height 7
click at [530, 190] on div at bounding box center [536, 190] width 17 height 17
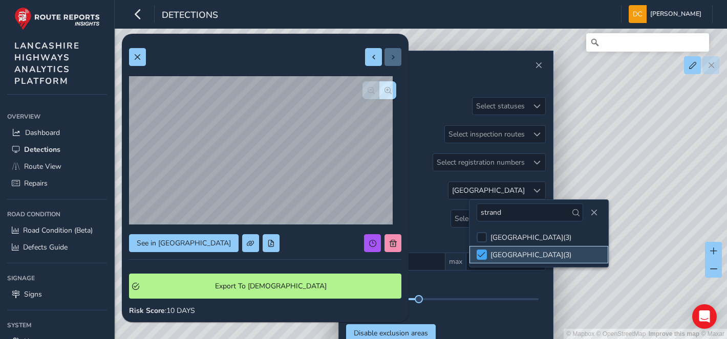
click at [479, 252] on span at bounding box center [482, 254] width 8 height 7
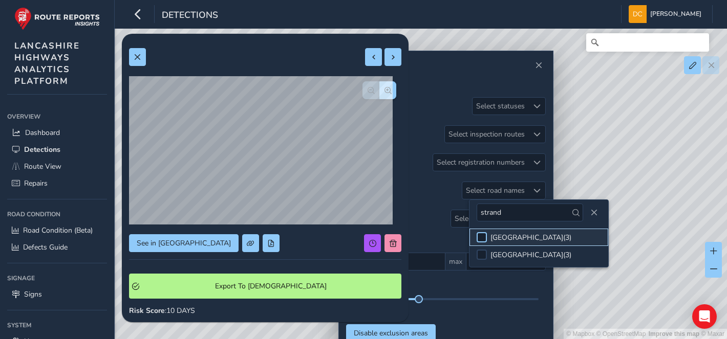
click at [482, 237] on div at bounding box center [482, 237] width 10 height 10
click at [593, 212] on span "Close" at bounding box center [593, 212] width 7 height 7
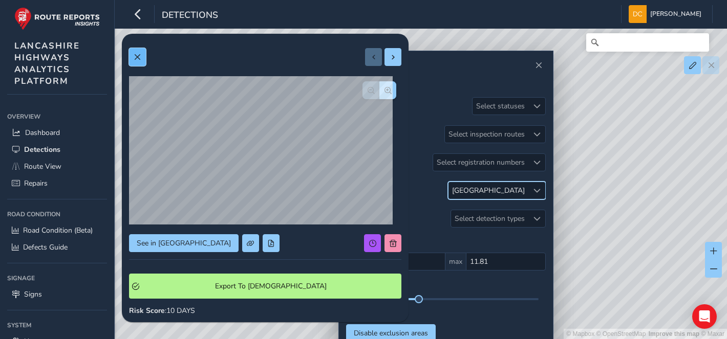
click at [137, 59] on span at bounding box center [137, 57] width 7 height 7
click at [635, 170] on div "© Mapbox © OpenStreetMap Improve this map © Maxar" at bounding box center [363, 169] width 727 height 339
click at [137, 57] on span at bounding box center [137, 57] width 7 height 7
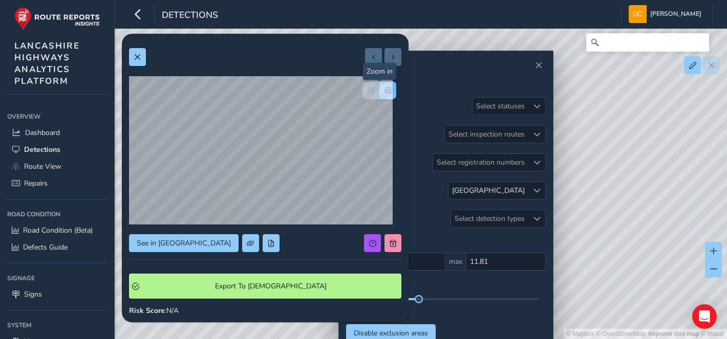
click at [385, 92] on span "button" at bounding box center [388, 90] width 7 height 7
click at [362, 90] on button "button" at bounding box center [370, 90] width 17 height 18
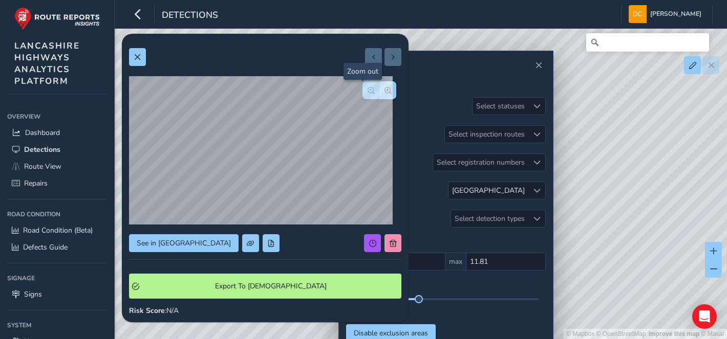
click at [362, 91] on button "button" at bounding box center [370, 90] width 17 height 18
click at [528, 195] on div at bounding box center [536, 190] width 17 height 17
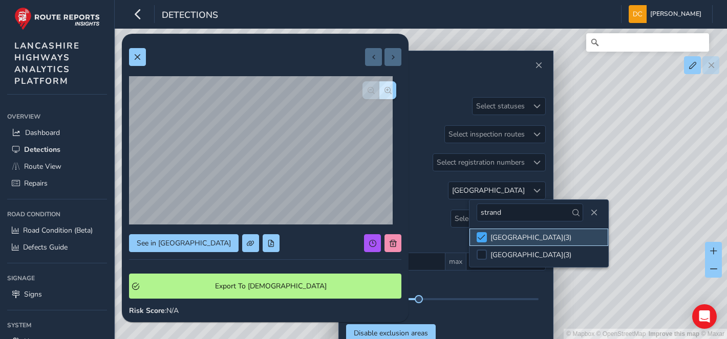
click at [478, 238] on span at bounding box center [482, 237] width 8 height 7
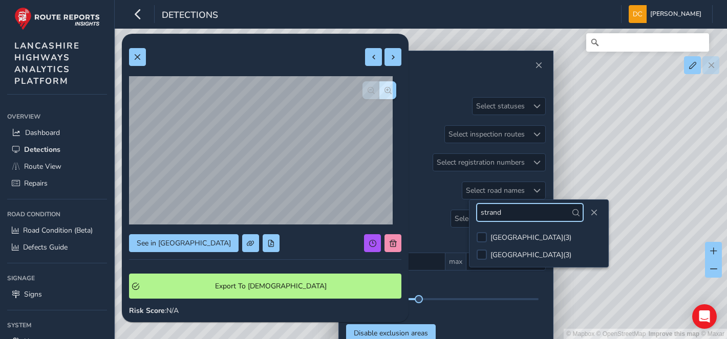
click at [523, 214] on input "strand" at bounding box center [530, 213] width 106 height 18
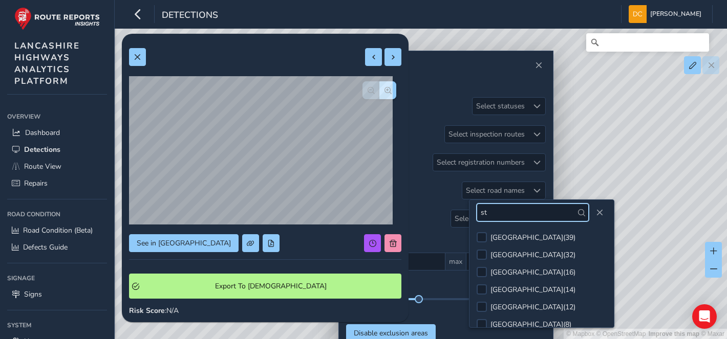
type input "s"
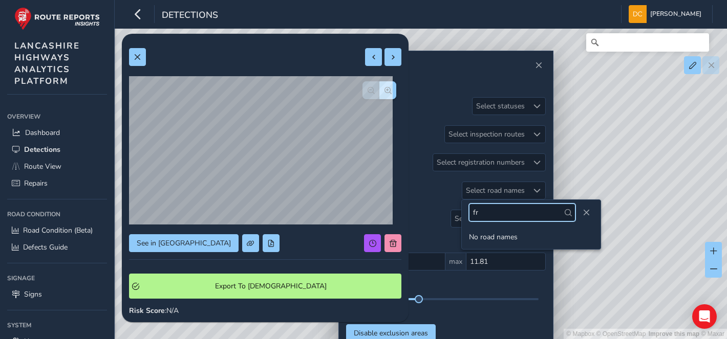
type input "f"
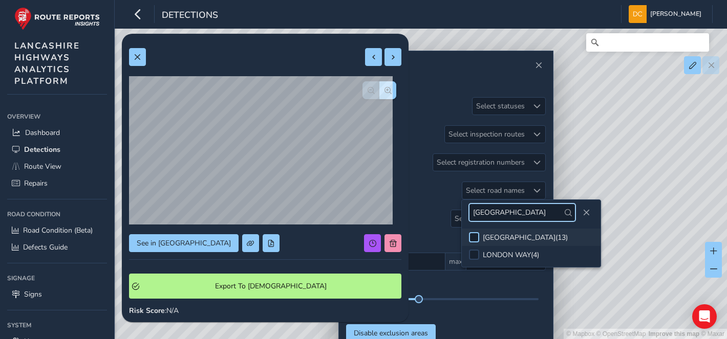
type input "[GEOGRAPHIC_DATA]"
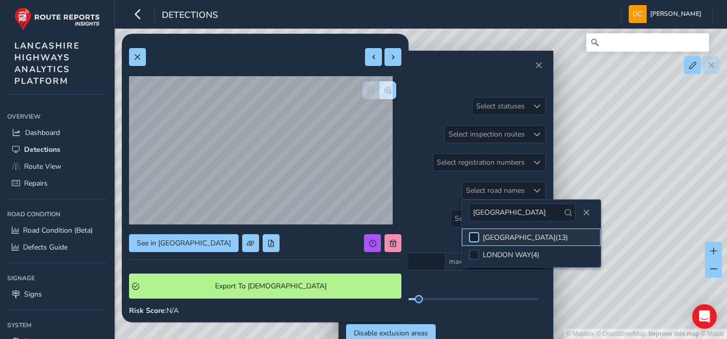
click at [473, 237] on div at bounding box center [474, 237] width 10 height 10
click at [586, 211] on button "Close" at bounding box center [586, 213] width 14 height 14
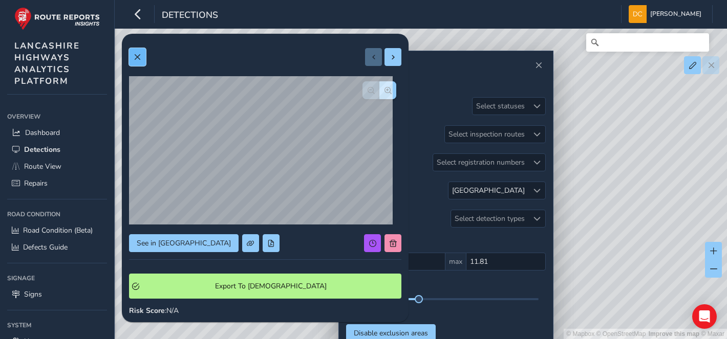
click at [142, 59] on button at bounding box center [137, 57] width 17 height 18
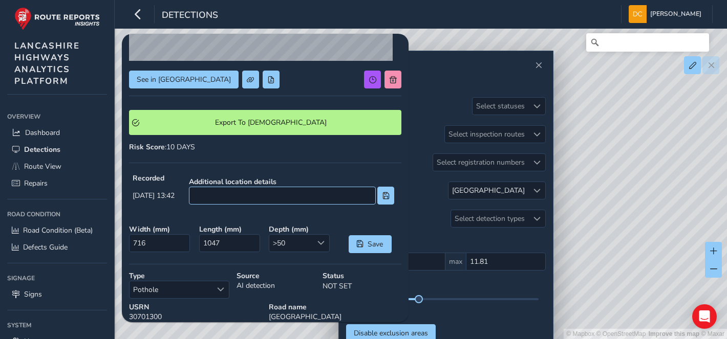
scroll to position [22, 0]
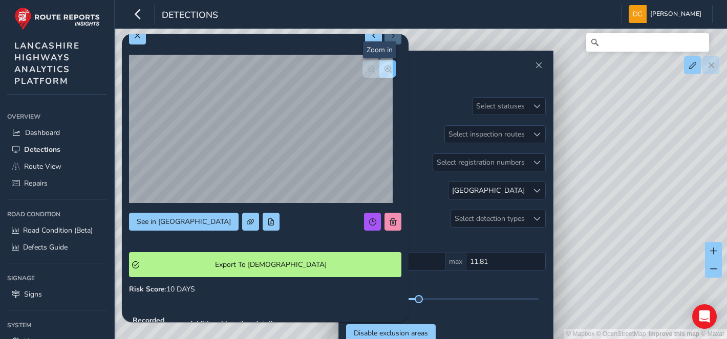
click at [385, 70] on span "button" at bounding box center [388, 69] width 7 height 7
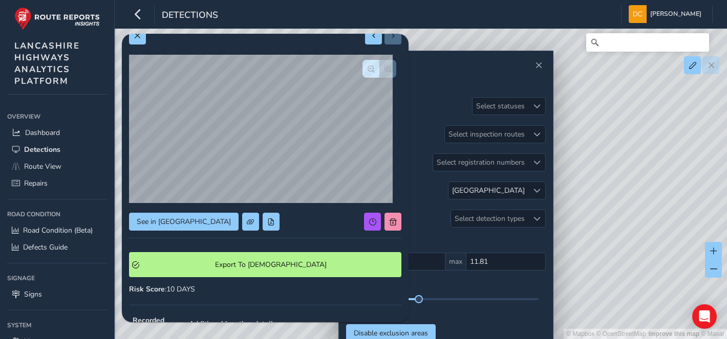
click at [379, 70] on div at bounding box center [379, 69] width 34 height 18
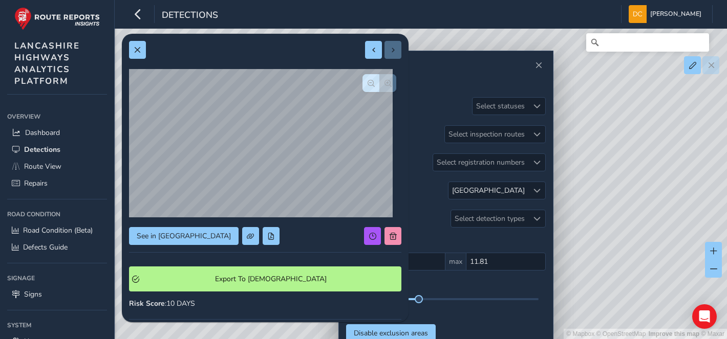
scroll to position [0, 0]
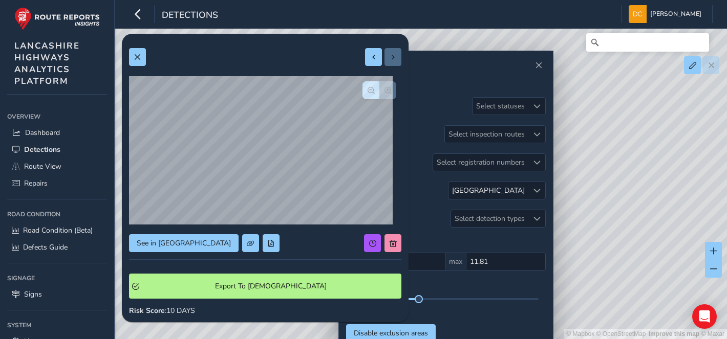
click at [381, 90] on div at bounding box center [379, 90] width 34 height 18
click at [134, 57] on span at bounding box center [137, 57] width 7 height 7
click at [383, 90] on button "button" at bounding box center [387, 90] width 17 height 18
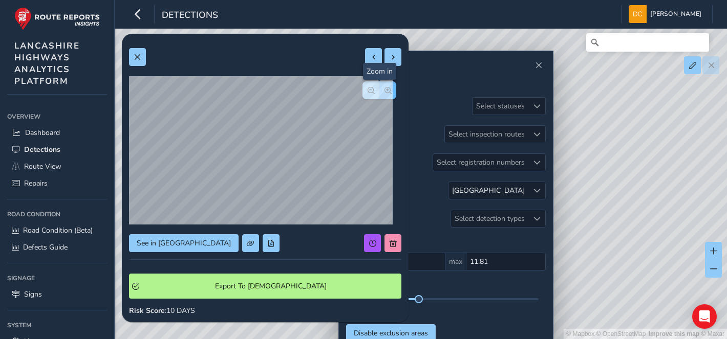
click at [383, 90] on button "button" at bounding box center [387, 90] width 17 height 18
click at [383, 91] on button "button" at bounding box center [387, 90] width 17 height 18
click at [383, 91] on div at bounding box center [379, 90] width 34 height 18
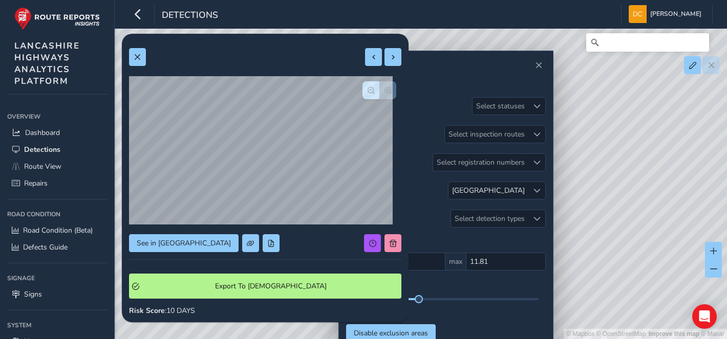
click at [383, 91] on div at bounding box center [379, 90] width 34 height 18
click at [134, 63] on button at bounding box center [137, 57] width 17 height 18
click at [135, 54] on span at bounding box center [137, 57] width 7 height 7
click at [385, 87] on span "button" at bounding box center [388, 90] width 7 height 7
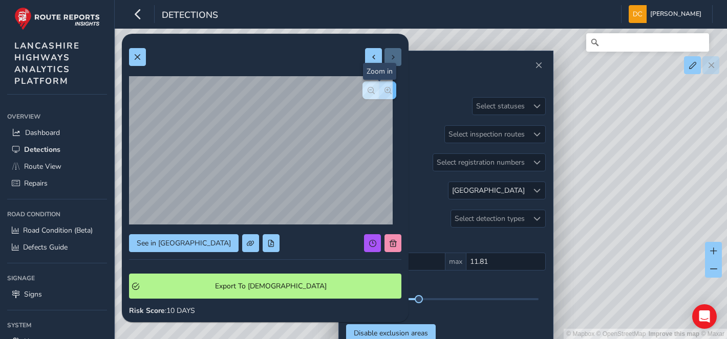
click at [385, 87] on span "button" at bounding box center [388, 90] width 7 height 7
click at [141, 58] on button at bounding box center [137, 57] width 17 height 18
click at [385, 90] on span "button" at bounding box center [388, 90] width 7 height 7
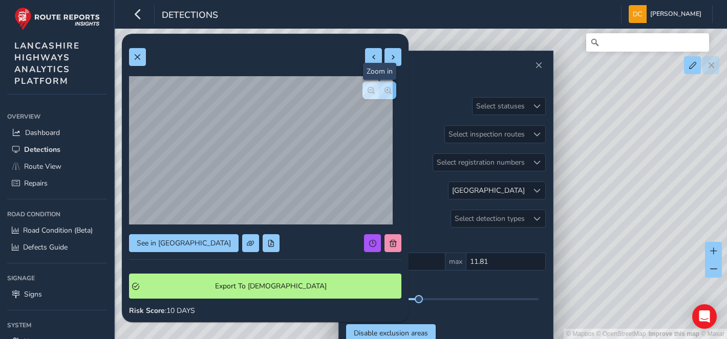
click at [385, 90] on span "button" at bounding box center [388, 90] width 7 height 7
click at [382, 90] on div at bounding box center [379, 90] width 34 height 18
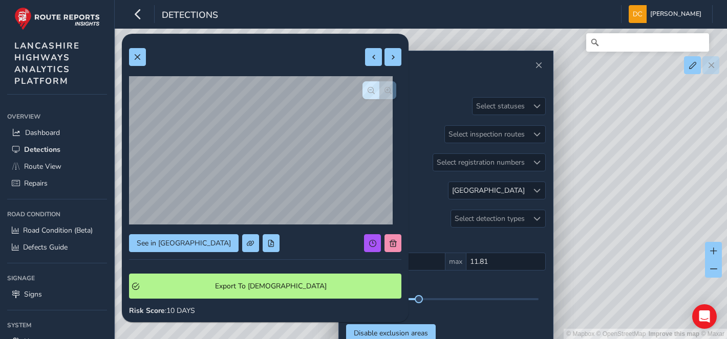
click at [382, 90] on div at bounding box center [379, 90] width 34 height 18
click at [139, 55] on span at bounding box center [137, 57] width 7 height 7
click at [385, 88] on span "button" at bounding box center [388, 90] width 7 height 7
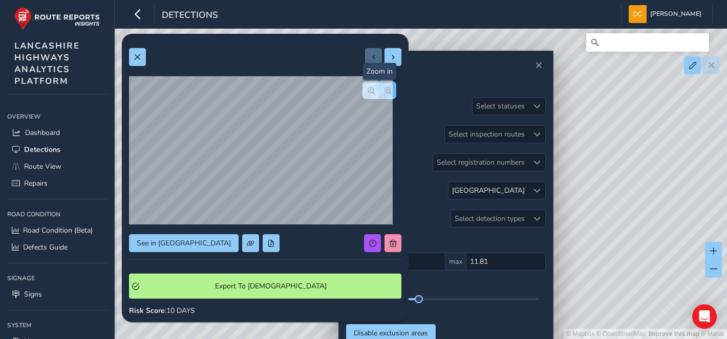
click at [385, 88] on span "button" at bounding box center [388, 90] width 7 height 7
click at [138, 57] on span at bounding box center [137, 57] width 7 height 7
click at [385, 90] on span "button" at bounding box center [388, 90] width 7 height 7
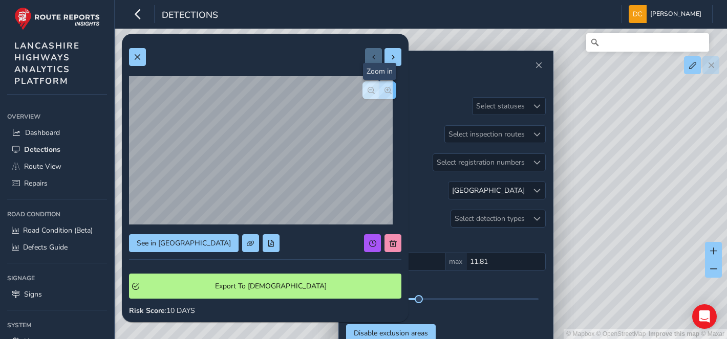
click at [385, 90] on span "button" at bounding box center [388, 90] width 7 height 7
click at [377, 90] on div at bounding box center [379, 90] width 34 height 18
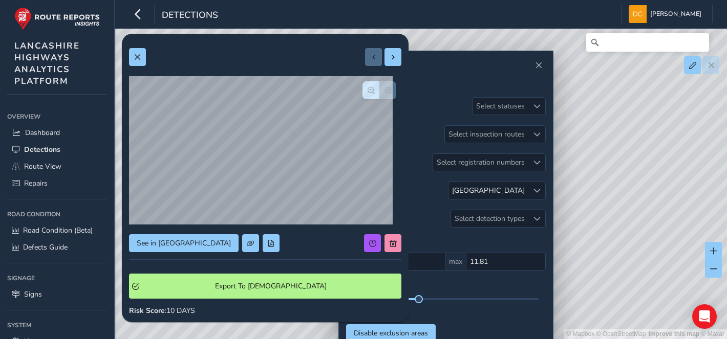
click at [377, 90] on div at bounding box center [379, 90] width 34 height 18
click at [141, 54] on button at bounding box center [137, 57] width 17 height 18
click at [385, 88] on span "button" at bounding box center [388, 90] width 7 height 7
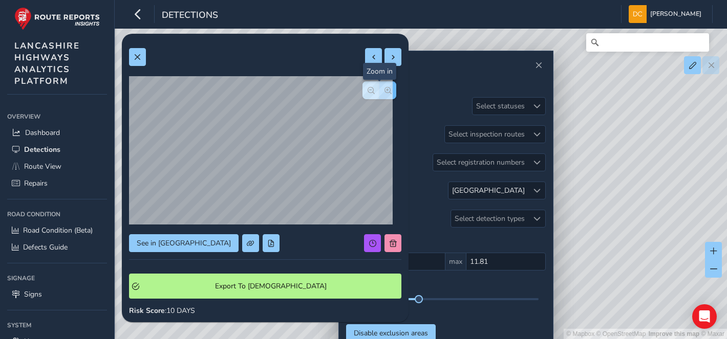
click at [385, 88] on span "button" at bounding box center [388, 90] width 7 height 7
click at [380, 88] on div at bounding box center [379, 90] width 34 height 18
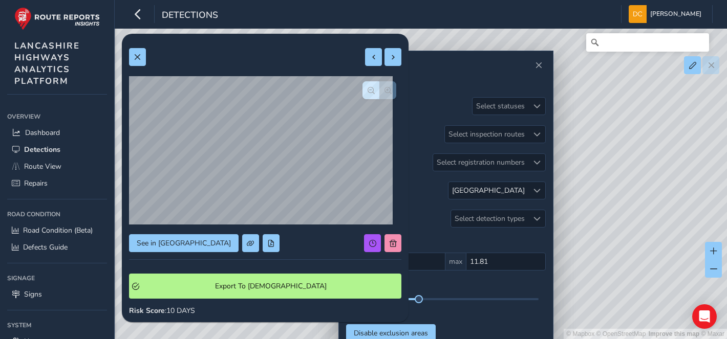
click at [380, 88] on div at bounding box center [379, 90] width 34 height 18
click at [380, 89] on div at bounding box center [379, 90] width 34 height 18
click at [142, 57] on button at bounding box center [137, 57] width 17 height 18
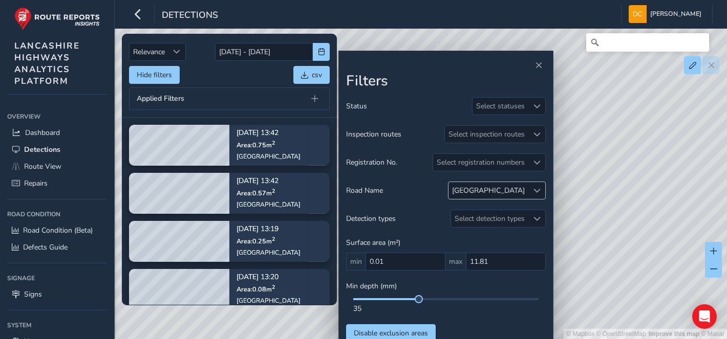
click at [533, 188] on span at bounding box center [536, 190] width 7 height 7
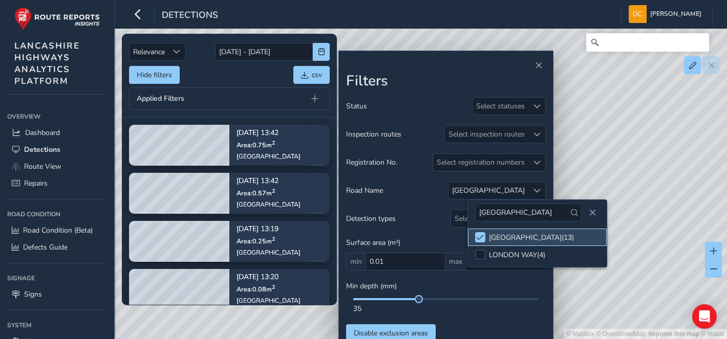
click at [474, 234] on li "[GEOGRAPHIC_DATA] ( 13 )" at bounding box center [537, 237] width 139 height 17
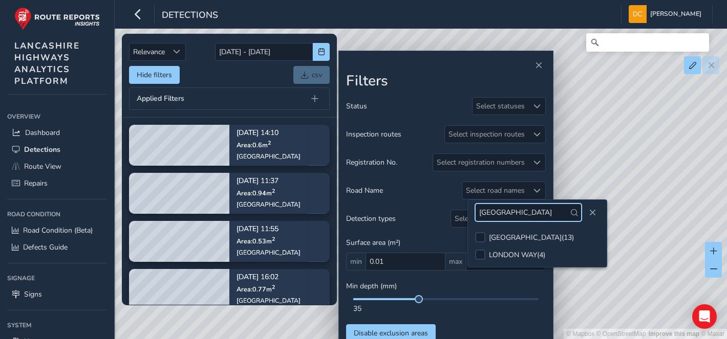
click at [508, 216] on input "[GEOGRAPHIC_DATA]" at bounding box center [528, 213] width 106 height 18
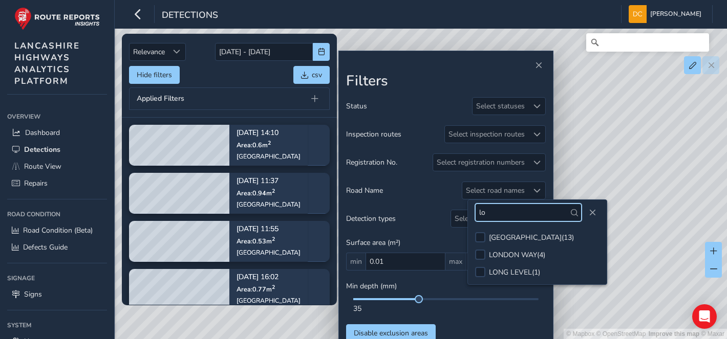
type input "l"
type input "f"
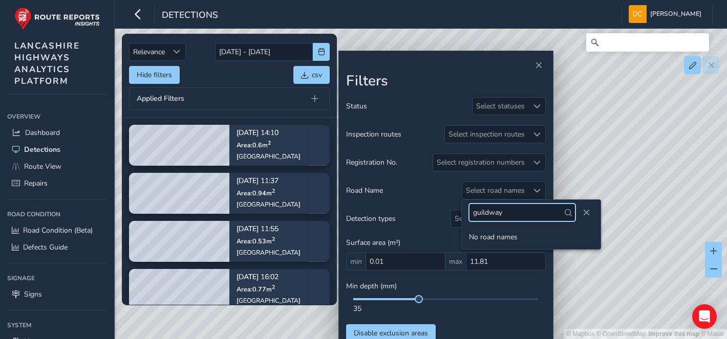
type input "guildway"
click at [642, 46] on input "Search" at bounding box center [647, 42] width 123 height 18
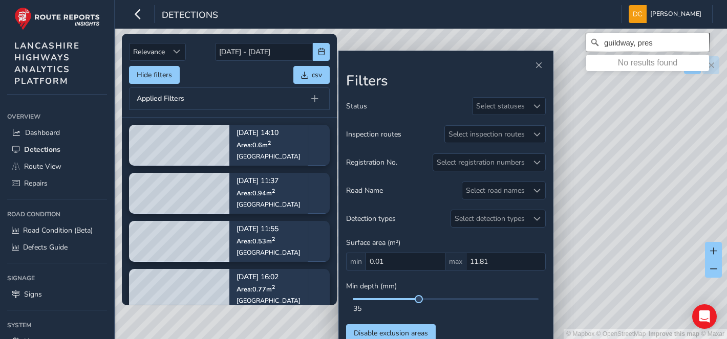
click at [621, 39] on input "guildway, pres" at bounding box center [647, 42] width 123 height 18
click at [655, 42] on input "guild way, pres" at bounding box center [647, 42] width 123 height 18
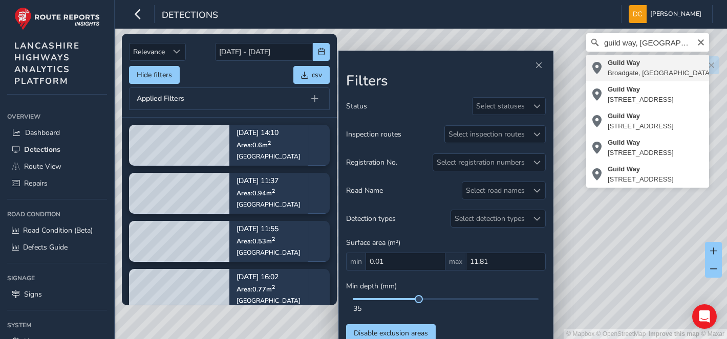
type input "[STREET_ADDRESS]"
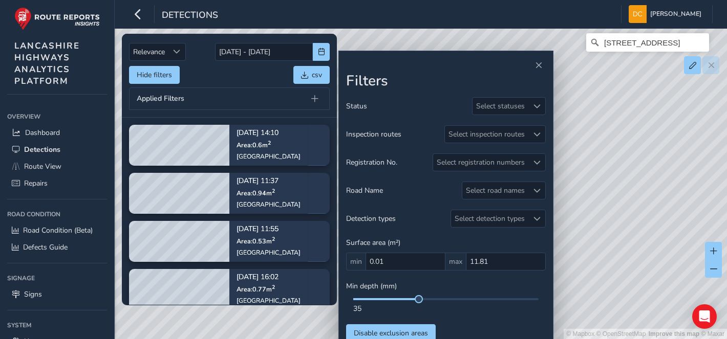
drag, startPoint x: 676, startPoint y: 159, endPoint x: 682, endPoint y: 159, distance: 6.2
click at [682, 159] on div "© Mapbox © OpenStreetMap Improve this map © [GEOGRAPHIC_DATA], [GEOGRAPHIC_DATA]" at bounding box center [363, 169] width 727 height 339
click at [47, 162] on span "Route View" at bounding box center [42, 167] width 37 height 10
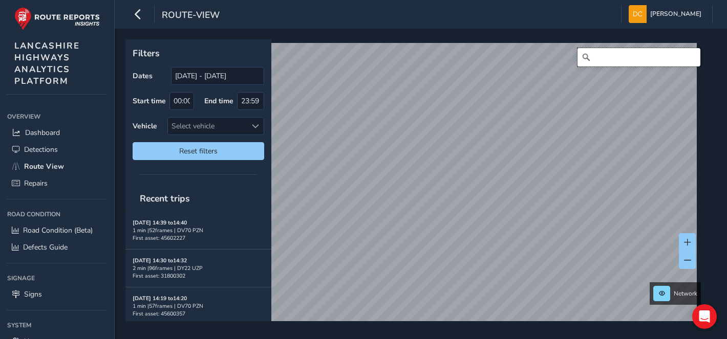
click at [601, 53] on input "Search" at bounding box center [639, 57] width 123 height 18
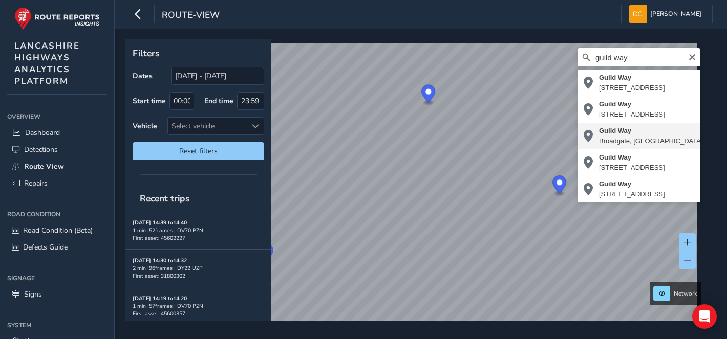
type input "[STREET_ADDRESS]"
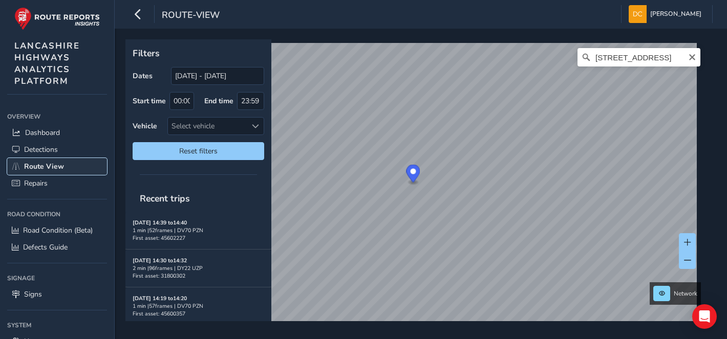
click at [54, 164] on span "Route View" at bounding box center [44, 167] width 40 height 10
click at [49, 149] on span "Detections" at bounding box center [41, 150] width 34 height 10
